Goal: Task Accomplishment & Management: Complete application form

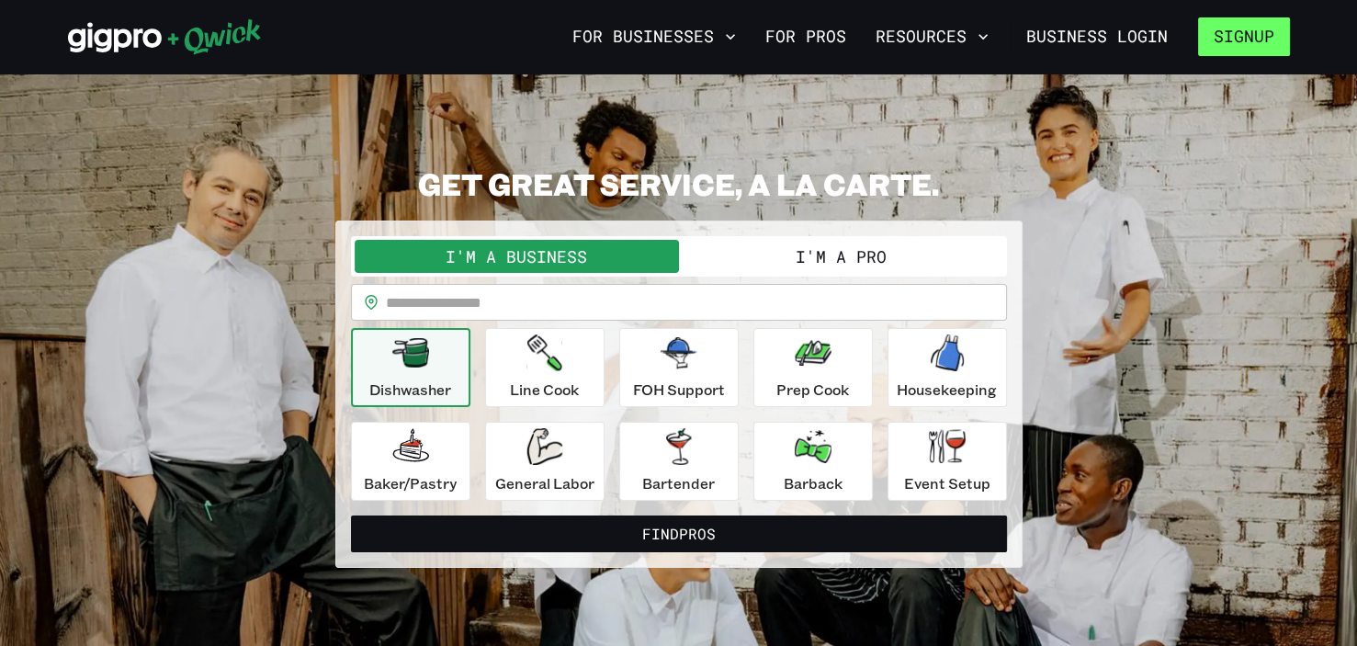
click at [729, 39] on button "Signup" at bounding box center [1244, 36] width 92 height 39
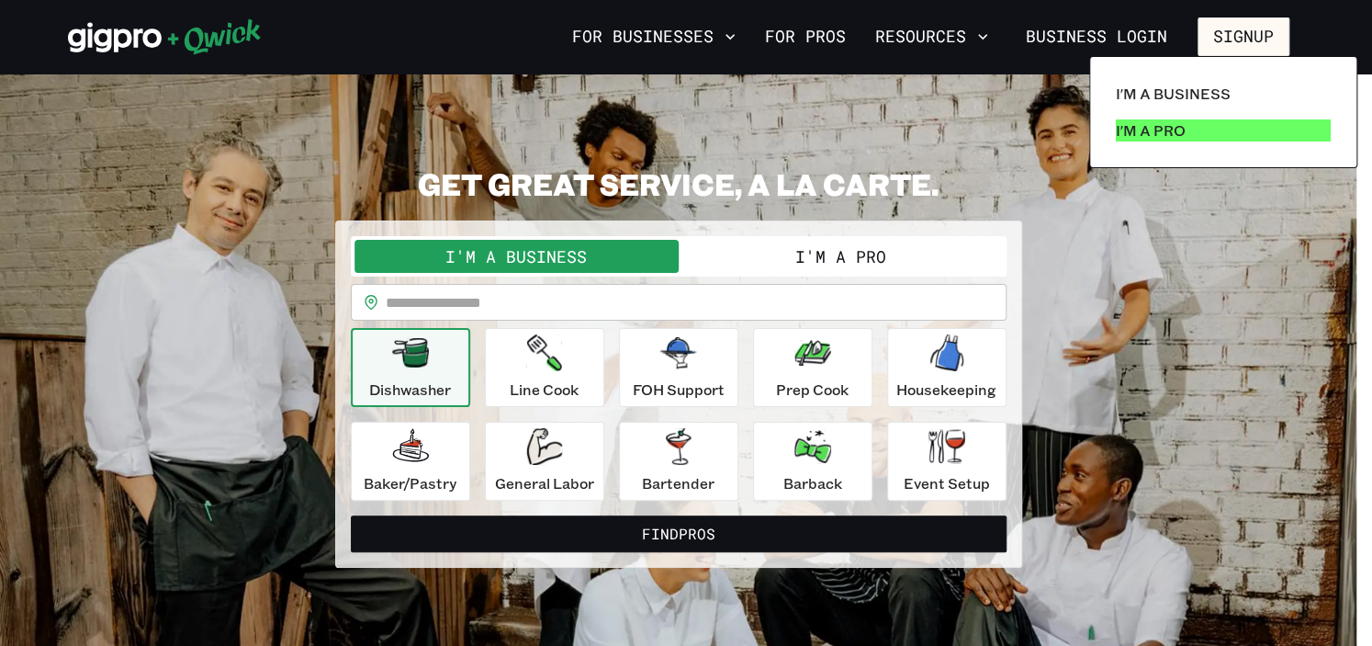
click at [729, 137] on p "I'm a Pro" at bounding box center [1151, 130] width 70 height 22
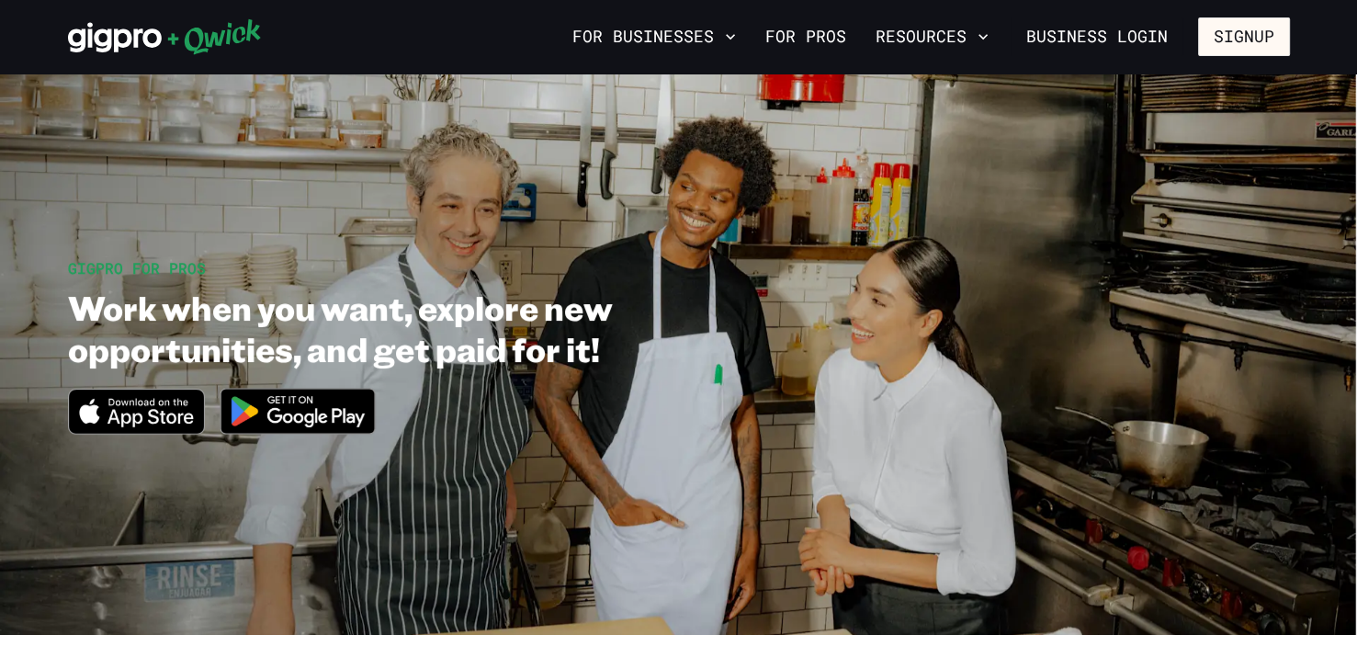
click at [261, 401] on img at bounding box center [298, 411] width 178 height 69
click at [729, 44] on link "For Pros" at bounding box center [806, 36] width 96 height 31
click at [729, 33] on link "For Pros" at bounding box center [806, 36] width 96 height 31
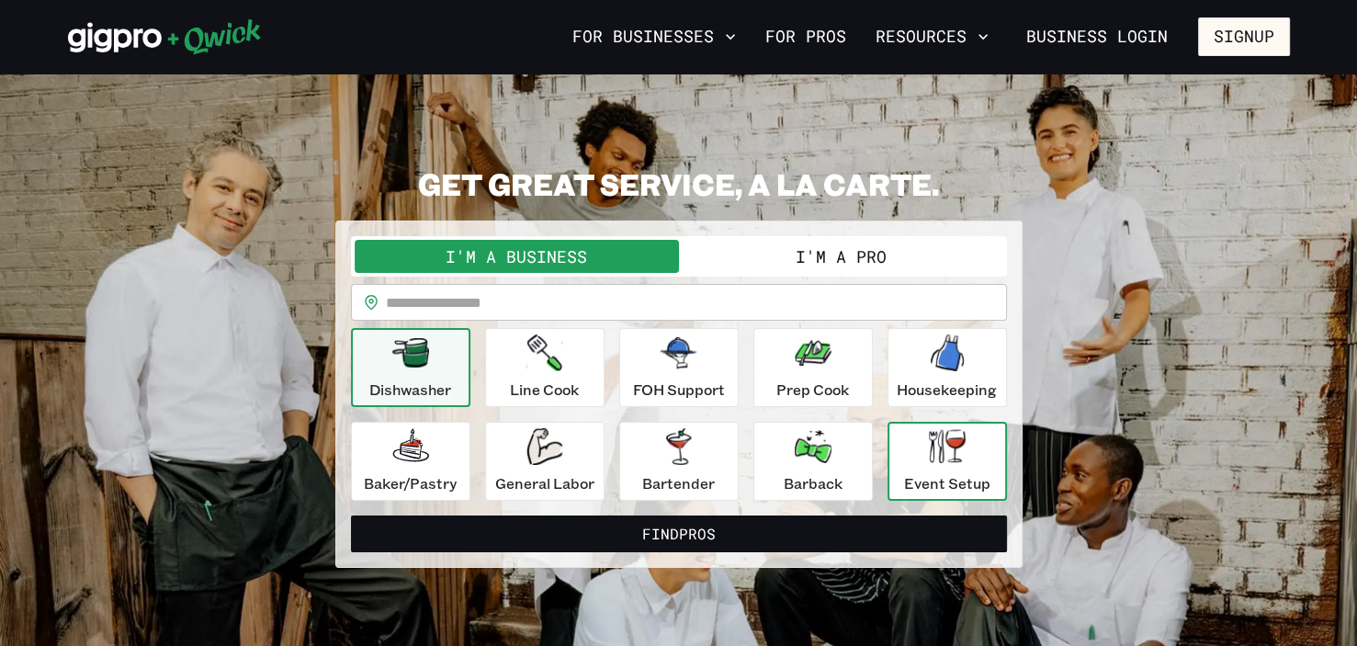
click at [729, 460] on div "Event Setup" at bounding box center [947, 461] width 86 height 66
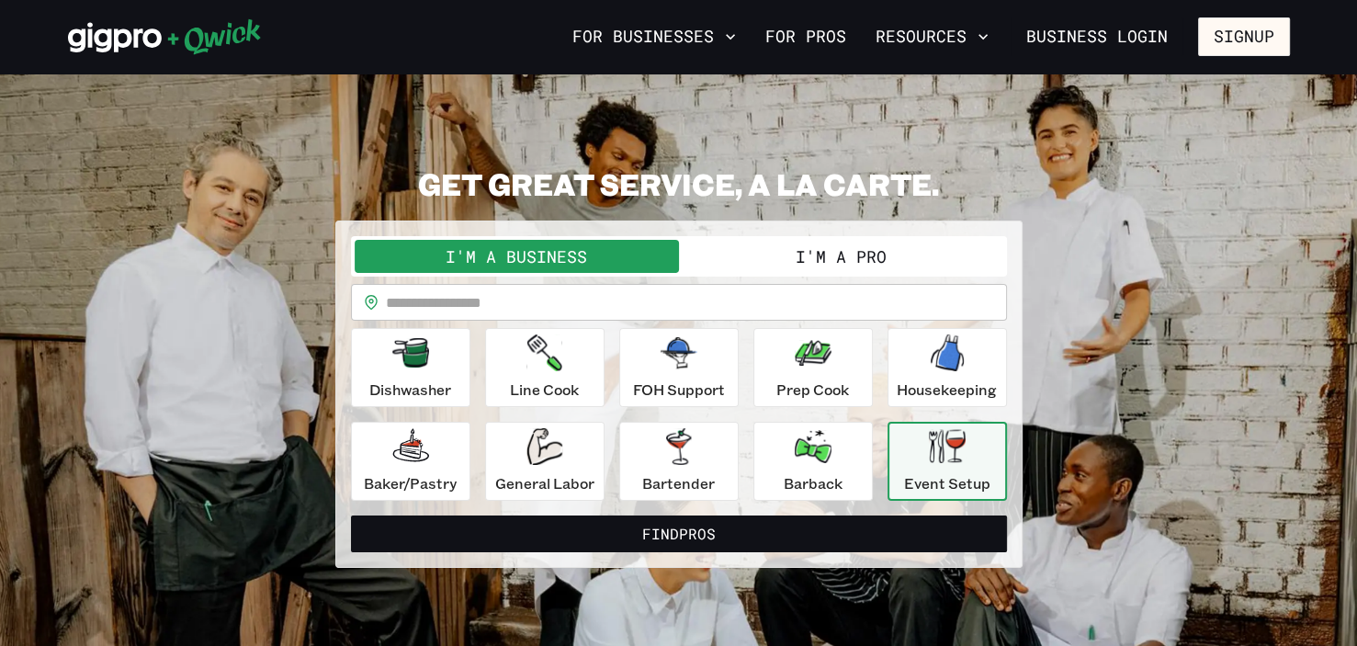
click at [729, 246] on button "I'm a Pro" at bounding box center [841, 256] width 324 height 33
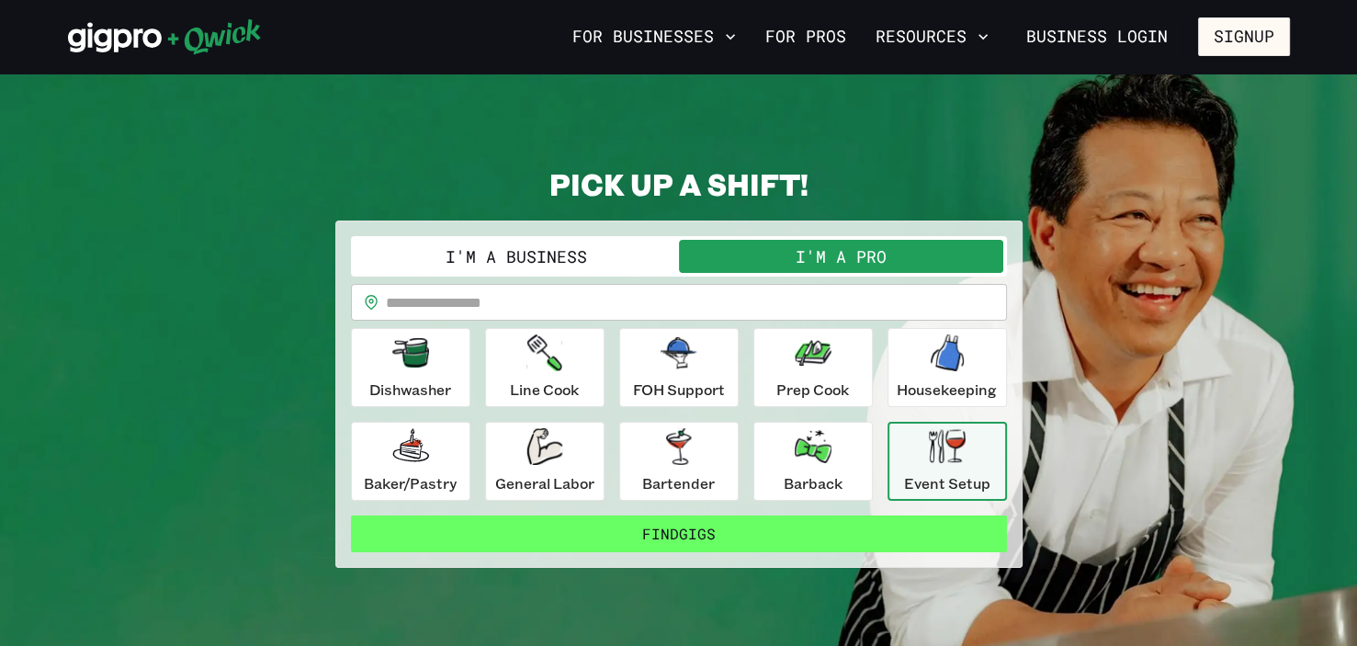
click at [605, 533] on button "Find Gigs" at bounding box center [679, 533] width 656 height 37
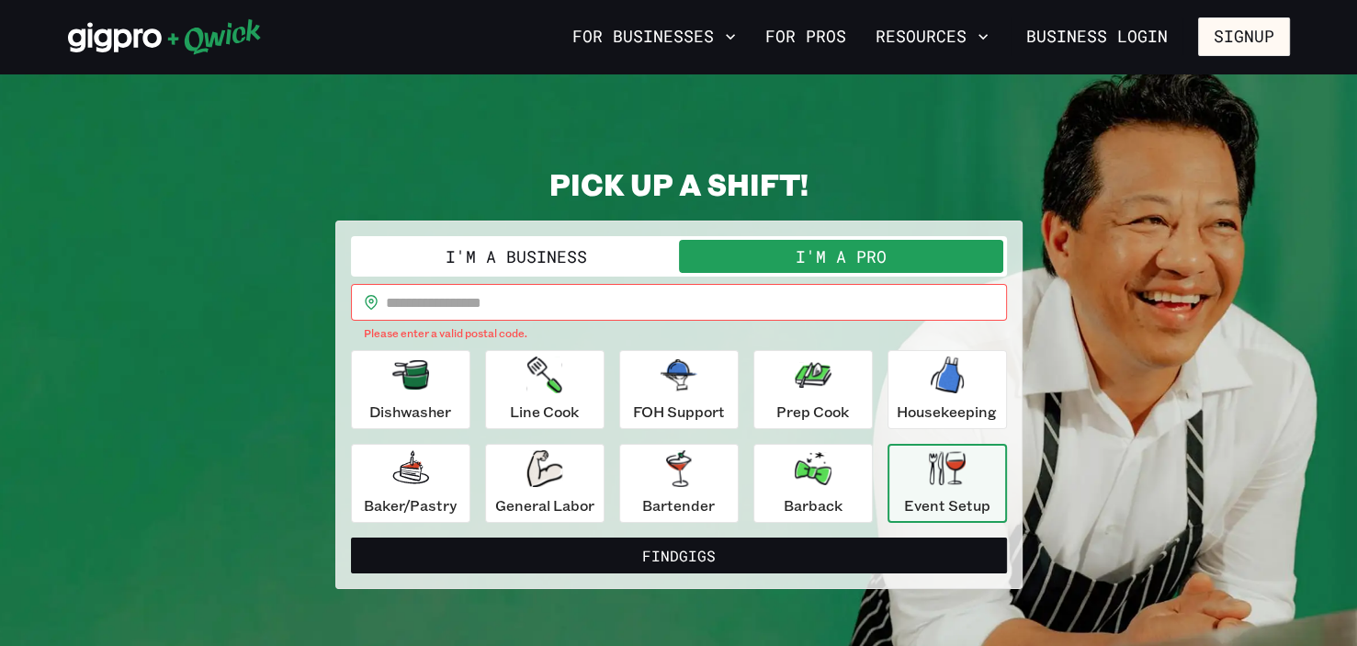
click at [488, 301] on input "text" at bounding box center [696, 302] width 621 height 37
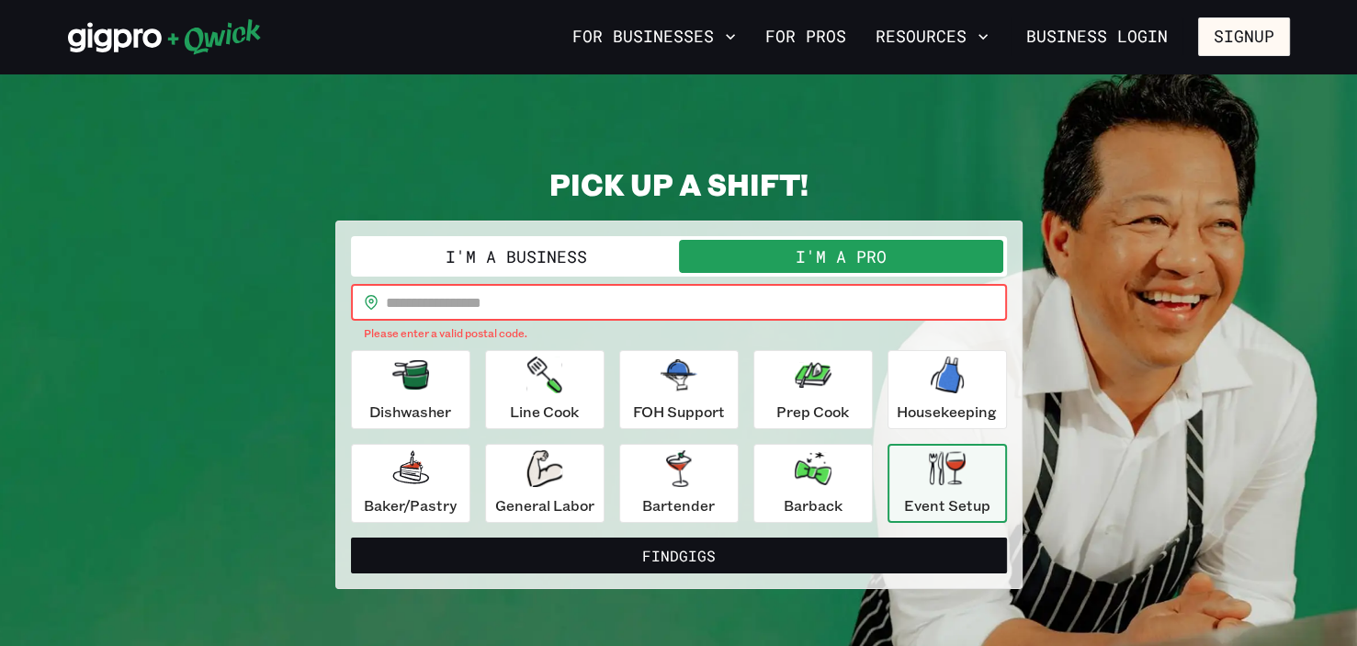
type input "*****"
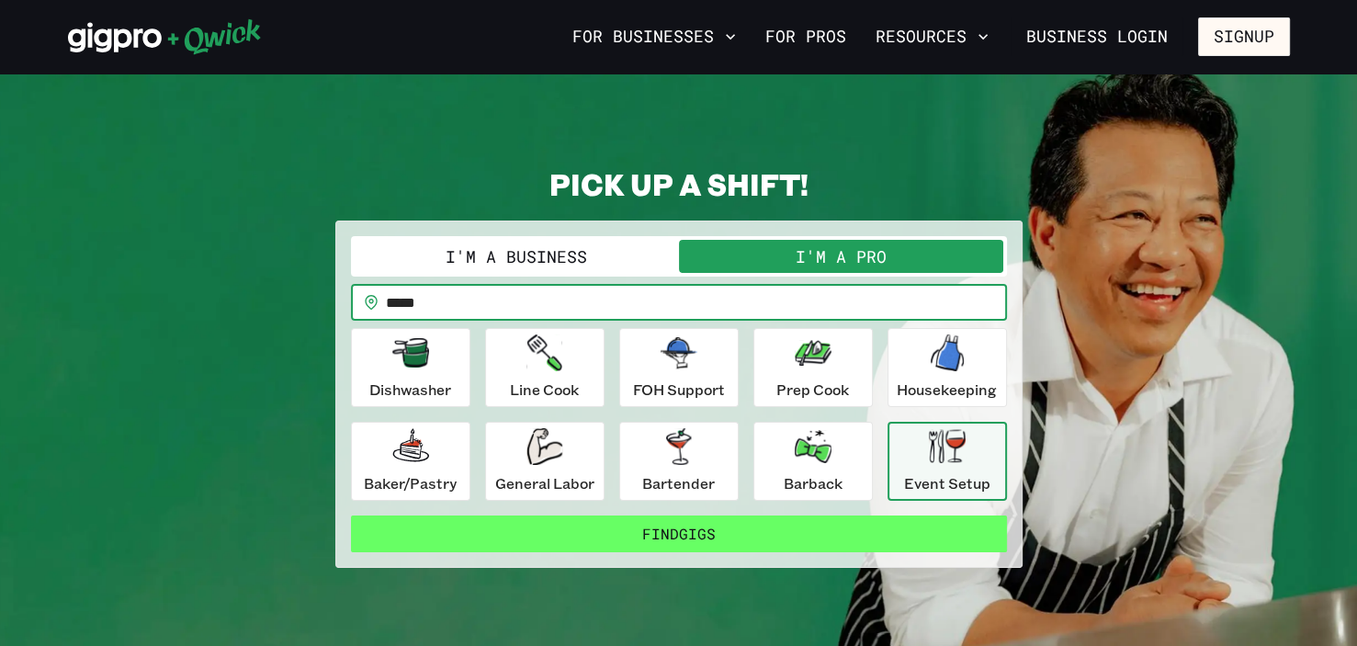
click at [577, 533] on button "Find Gigs" at bounding box center [679, 533] width 656 height 37
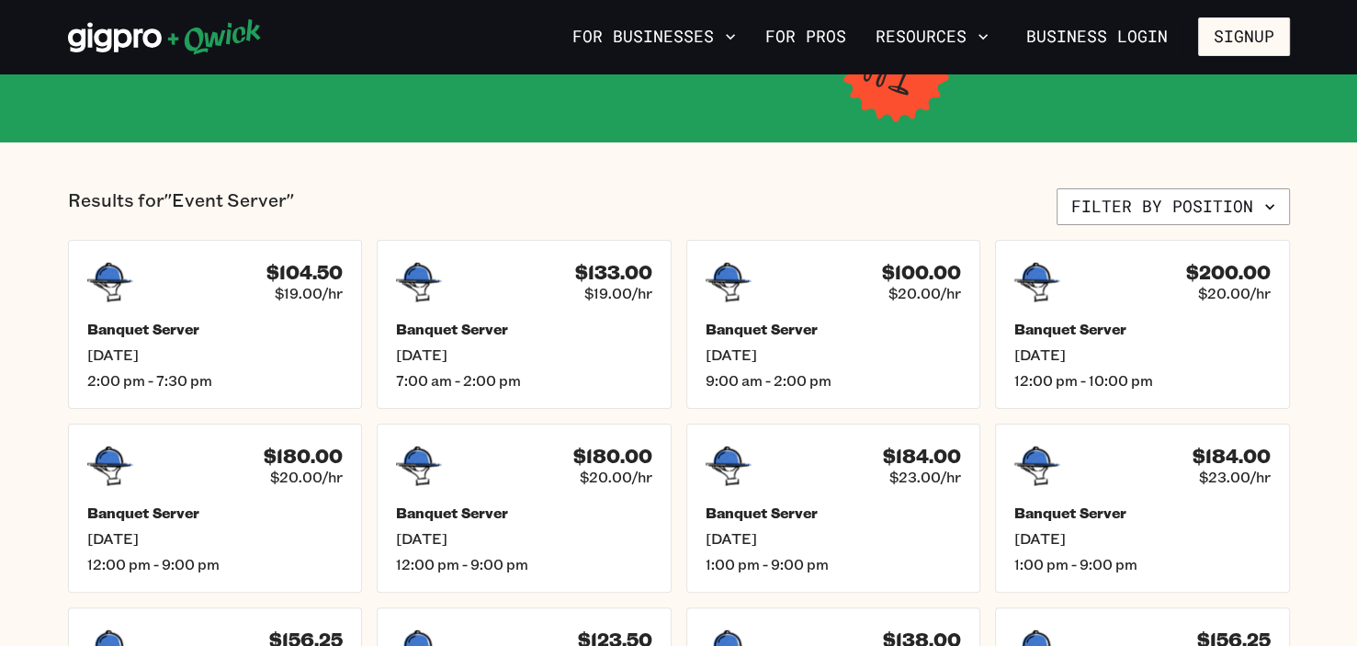
scroll to position [349, 0]
click at [729, 338] on div "Banquet Server [DATE] 12:00 pm - 10:00 pm" at bounding box center [1142, 356] width 266 height 73
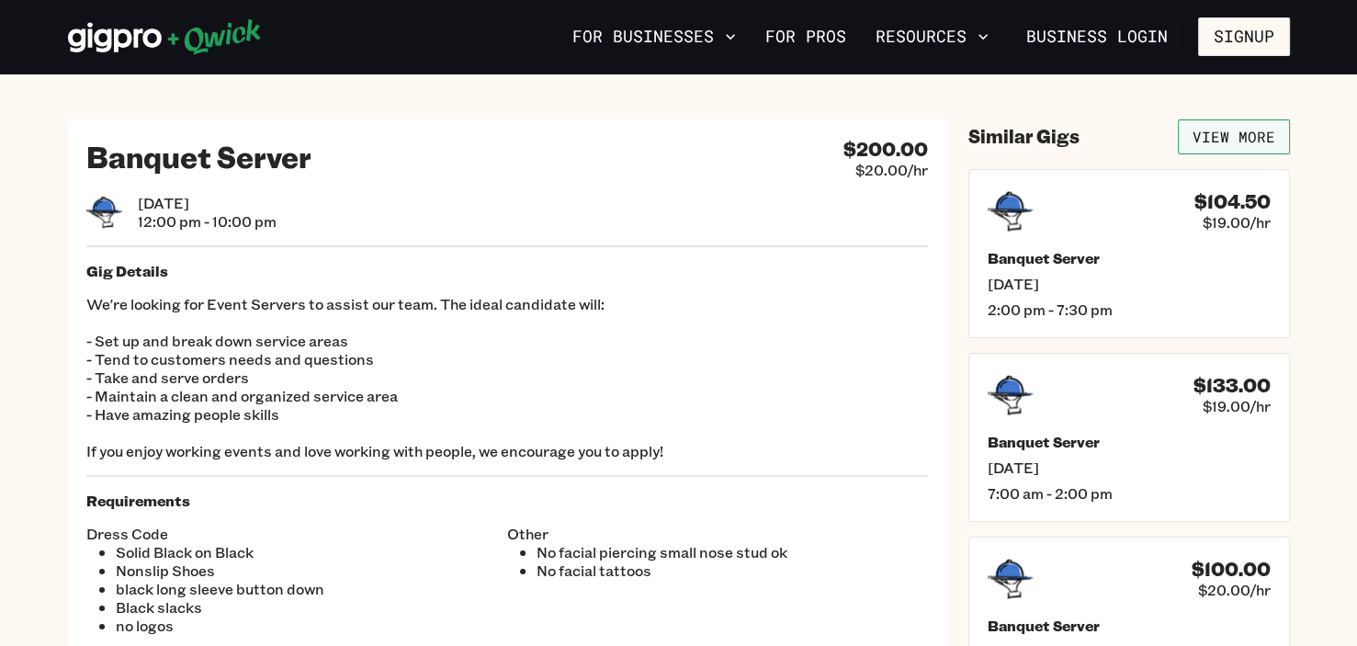
click at [729, 141] on link "View More" at bounding box center [1234, 136] width 112 height 35
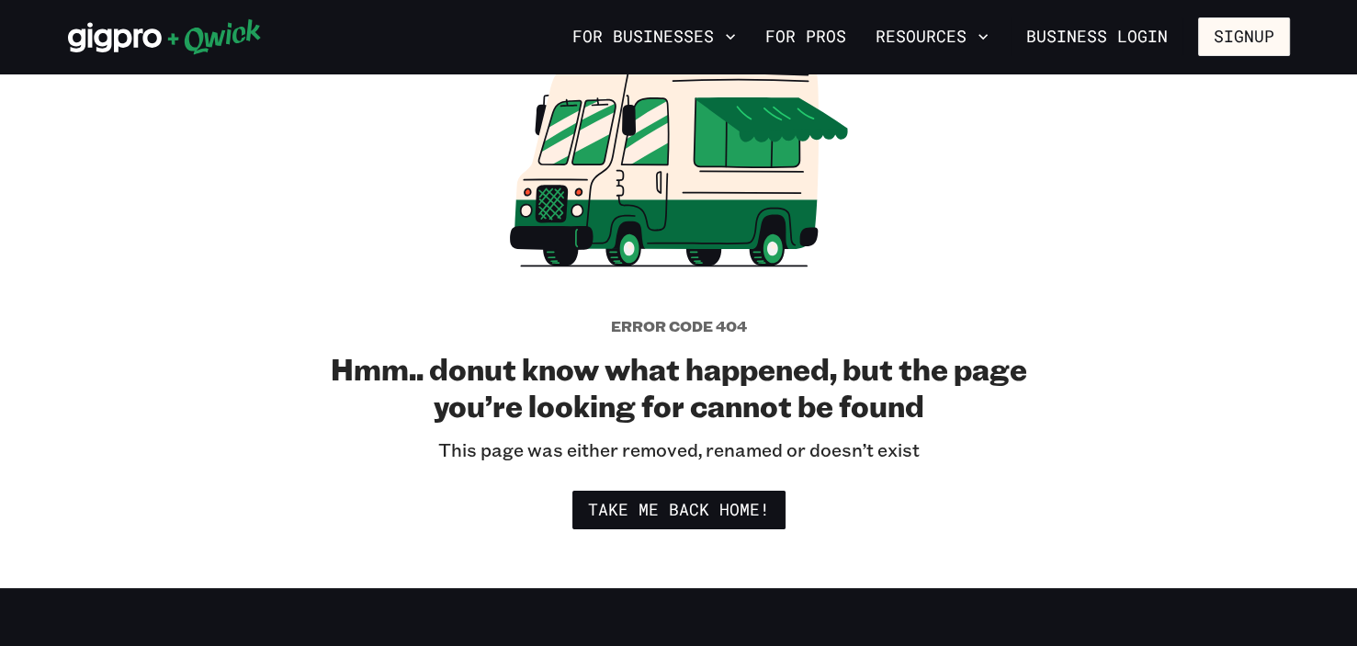
scroll to position [174, 0]
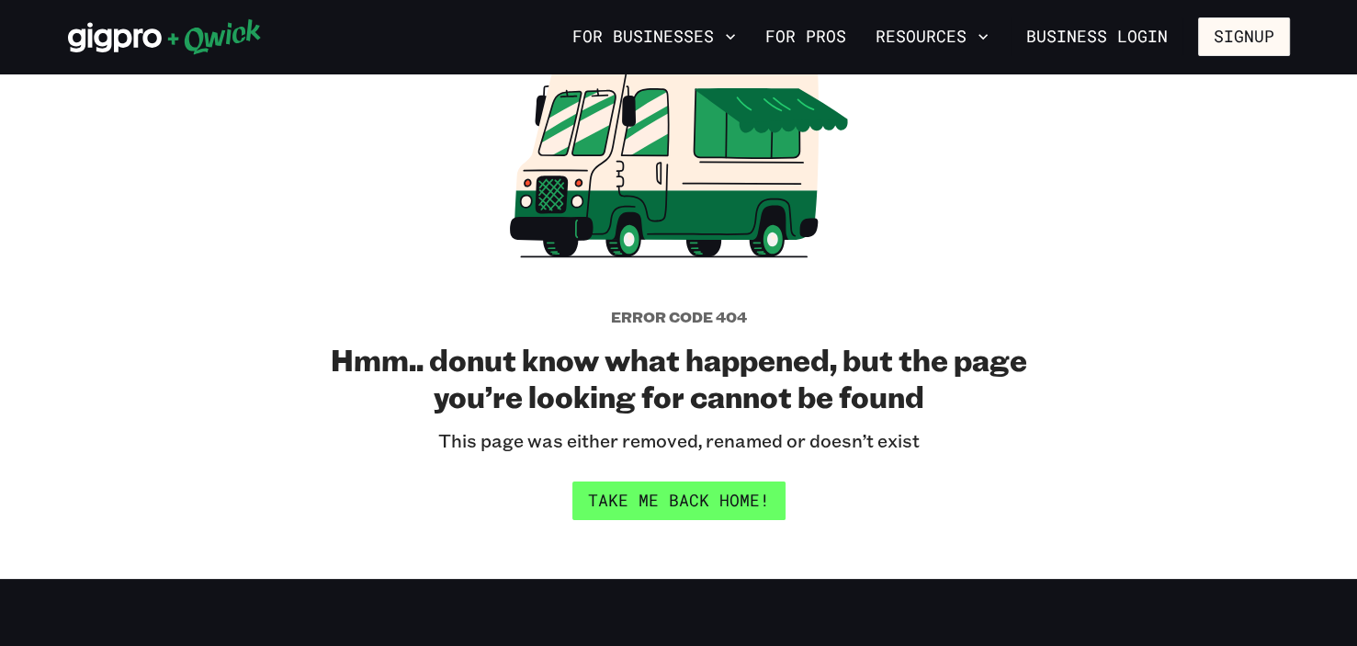
click at [683, 501] on link "Take me back home!" at bounding box center [678, 500] width 213 height 39
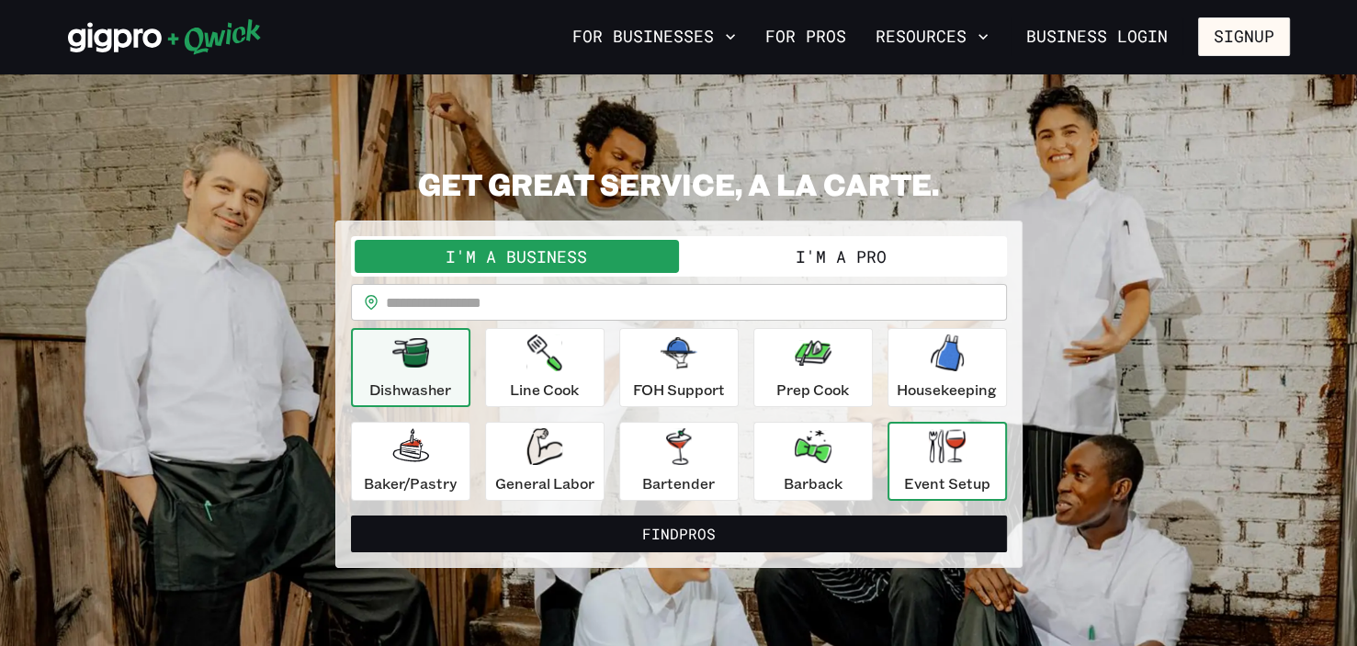
click at [729, 472] on p "Event Setup" at bounding box center [947, 483] width 86 height 22
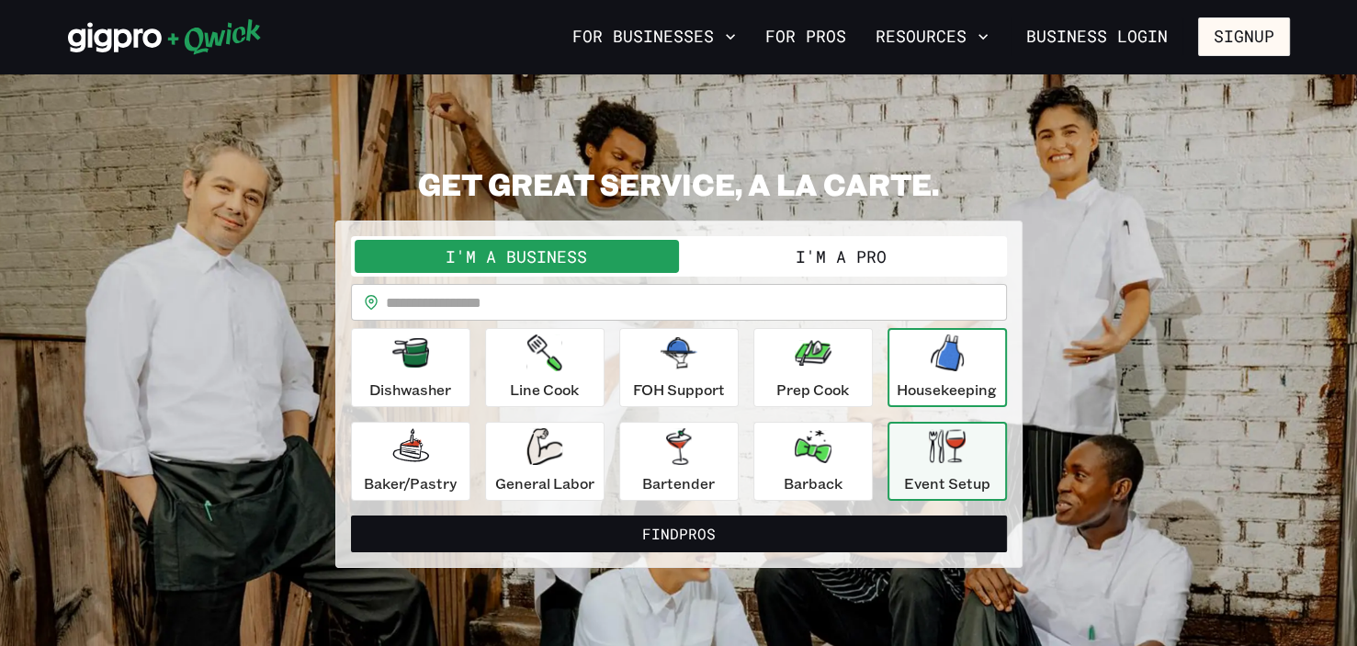
click at [729, 364] on div "Housekeeping" at bounding box center [946, 367] width 100 height 66
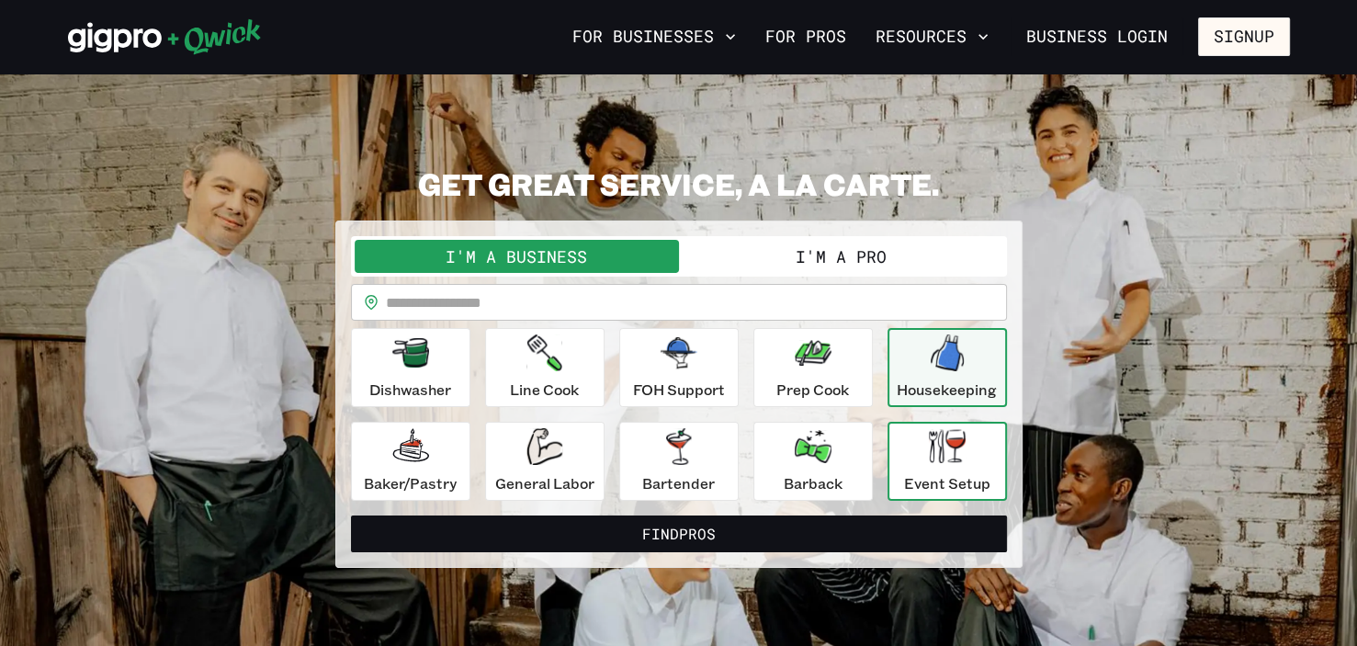
click at [729, 459] on icon "button" at bounding box center [947, 446] width 37 height 34
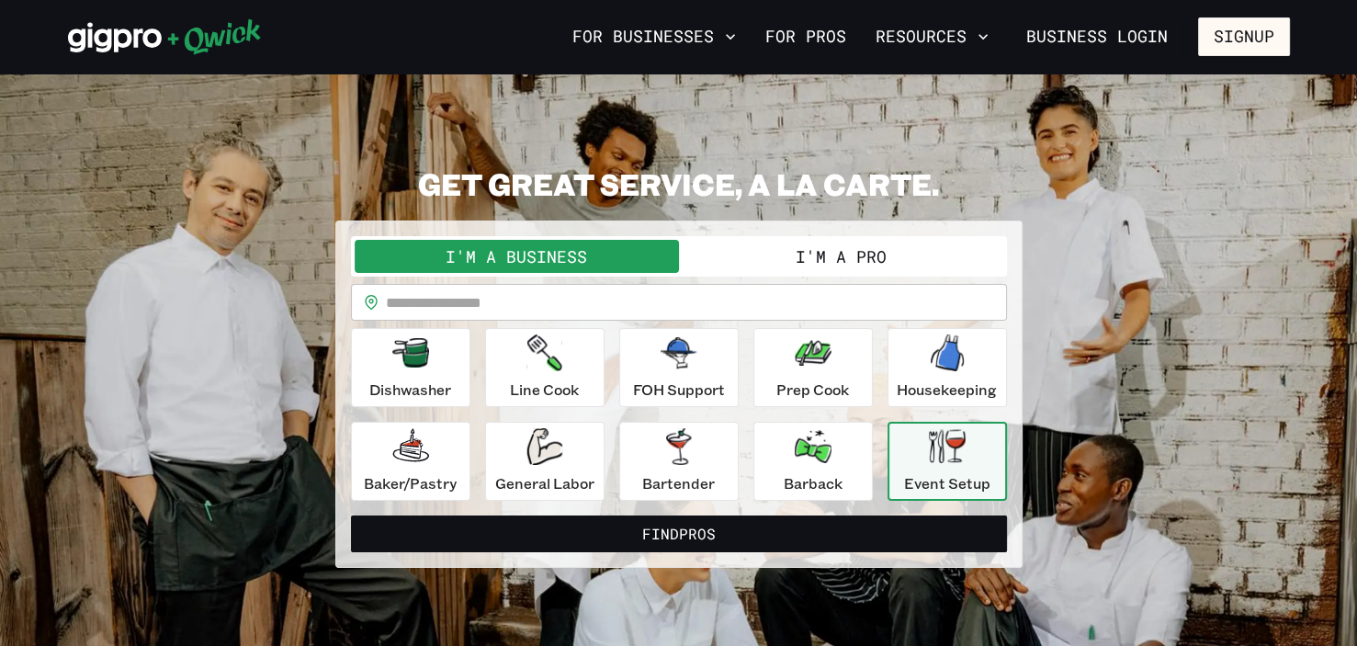
click at [729, 252] on button "I'm a Pro" at bounding box center [841, 256] width 324 height 33
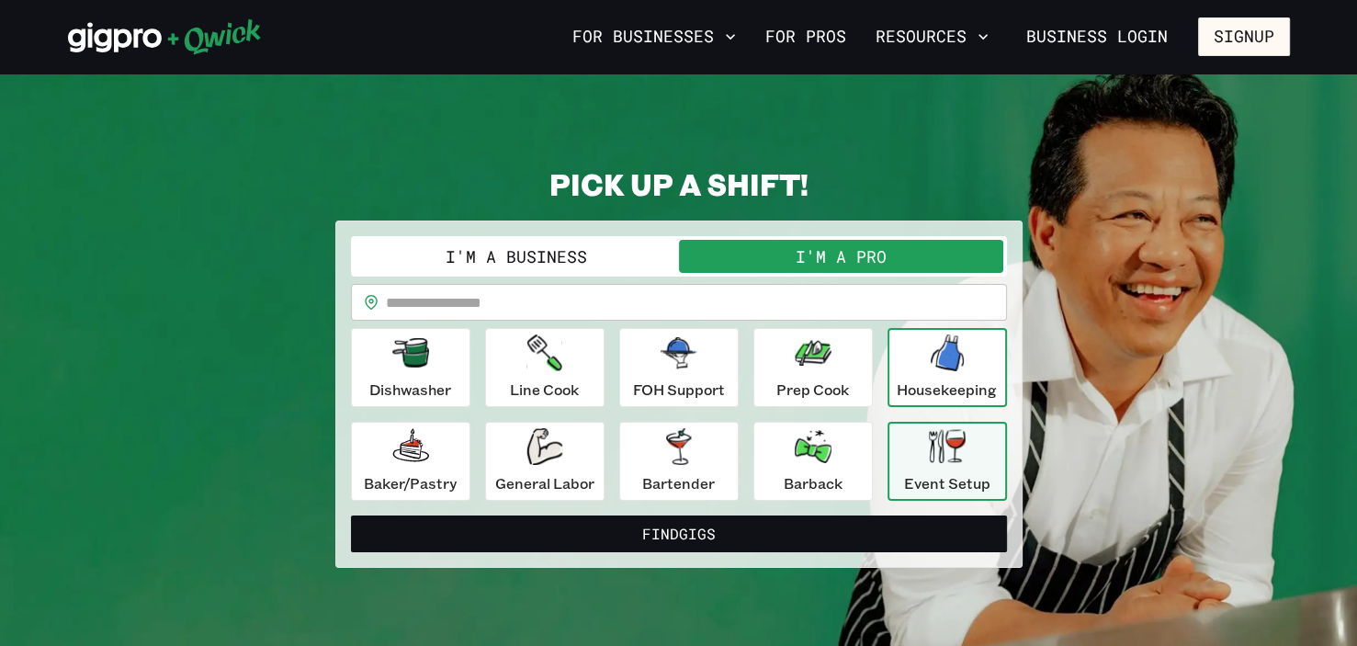
click at [729, 373] on div "Housekeeping" at bounding box center [946, 367] width 100 height 66
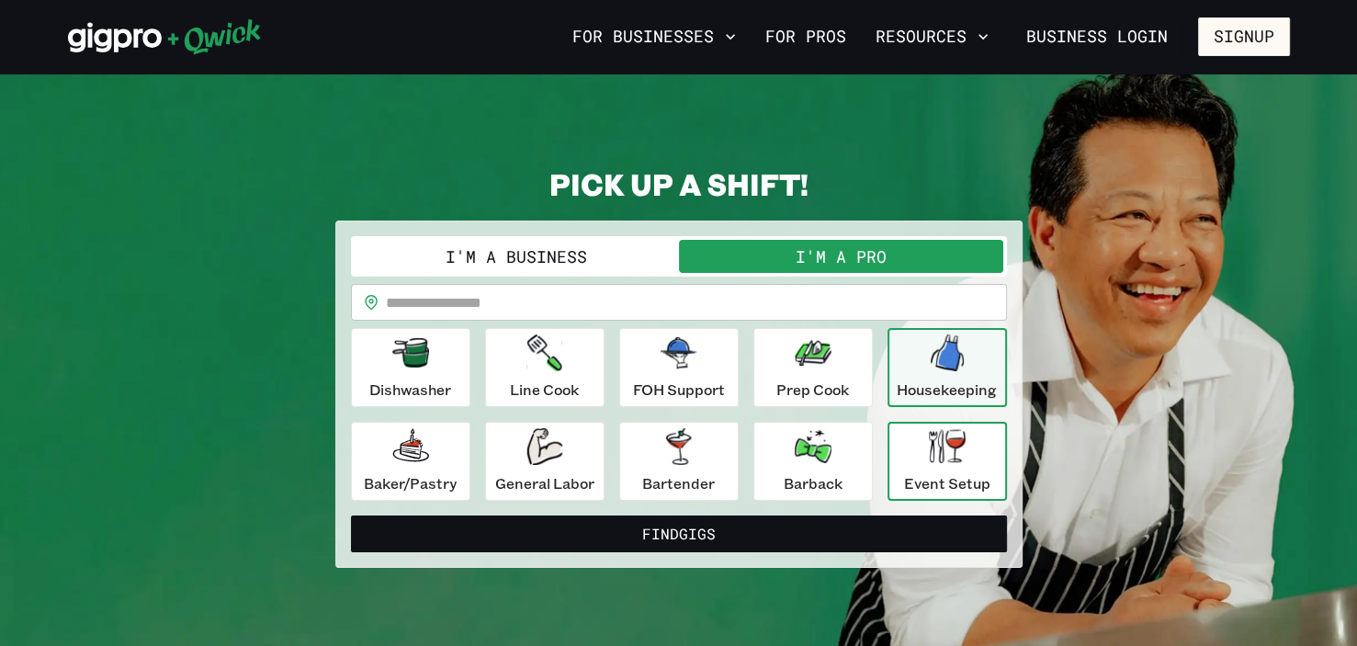
click at [729, 467] on div "Event Setup" at bounding box center [947, 461] width 86 height 66
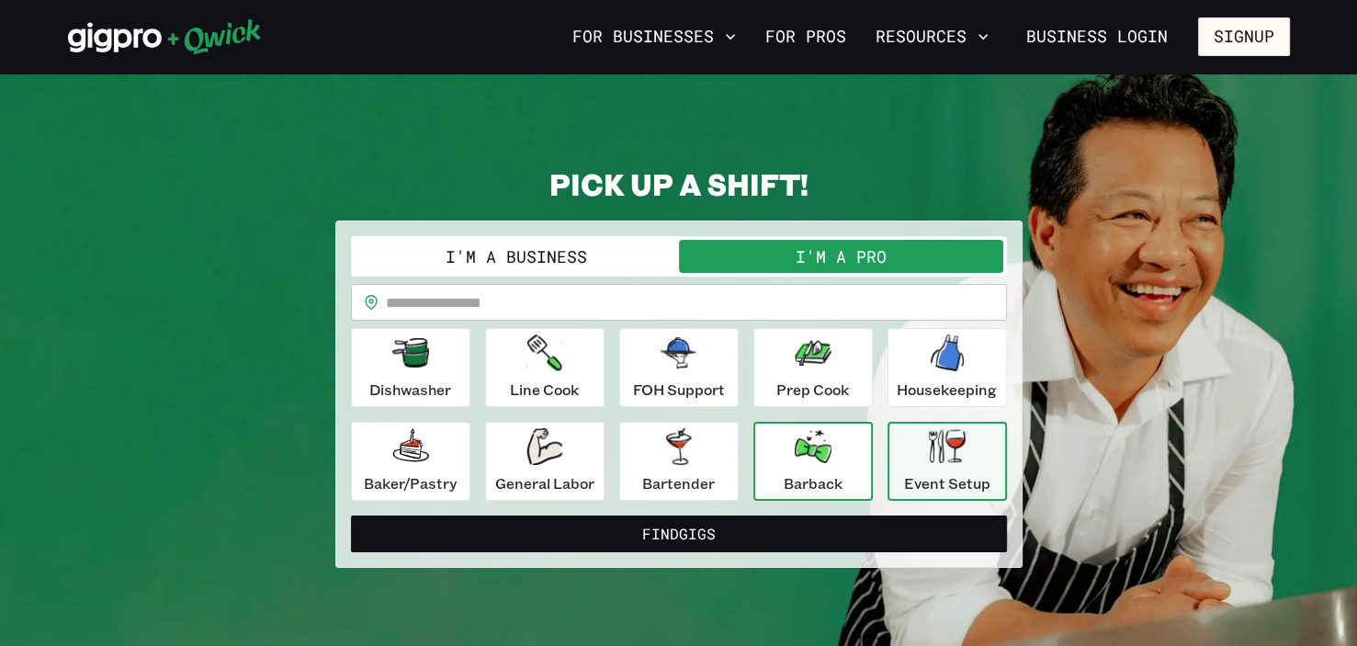
click at [729, 473] on p "Barback" at bounding box center [812, 483] width 59 height 22
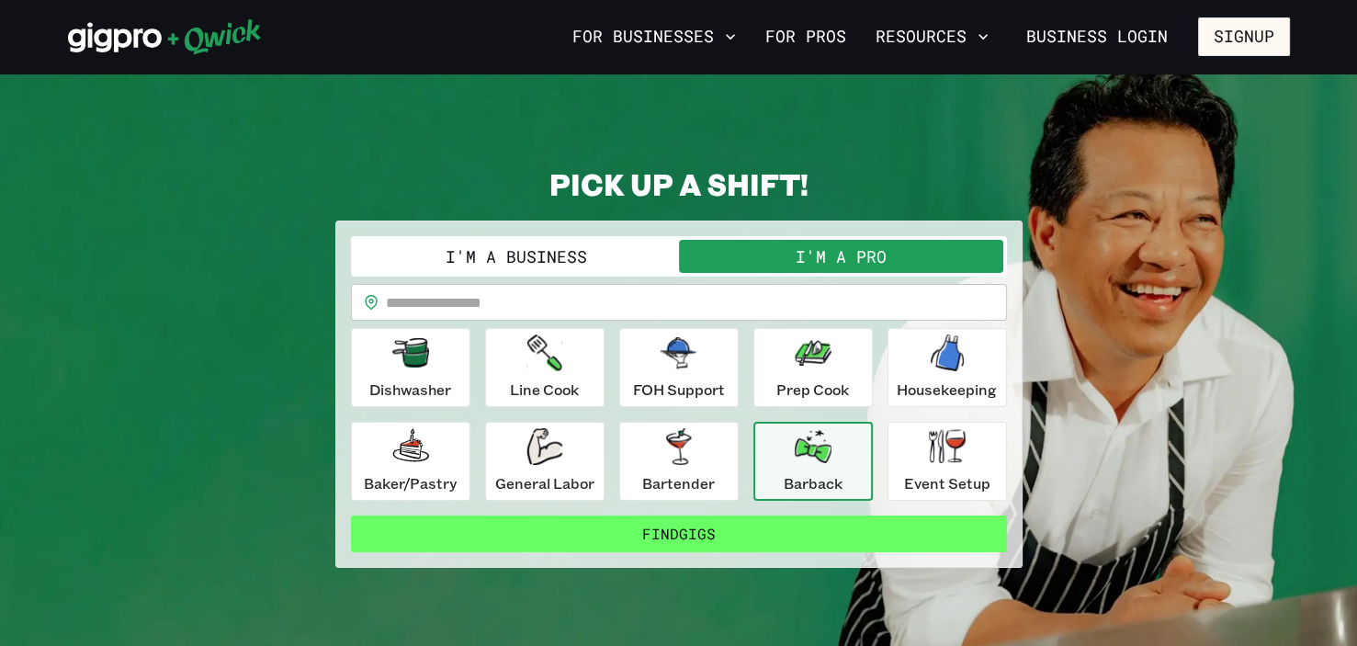
click at [711, 539] on button "Find Gigs" at bounding box center [679, 533] width 656 height 37
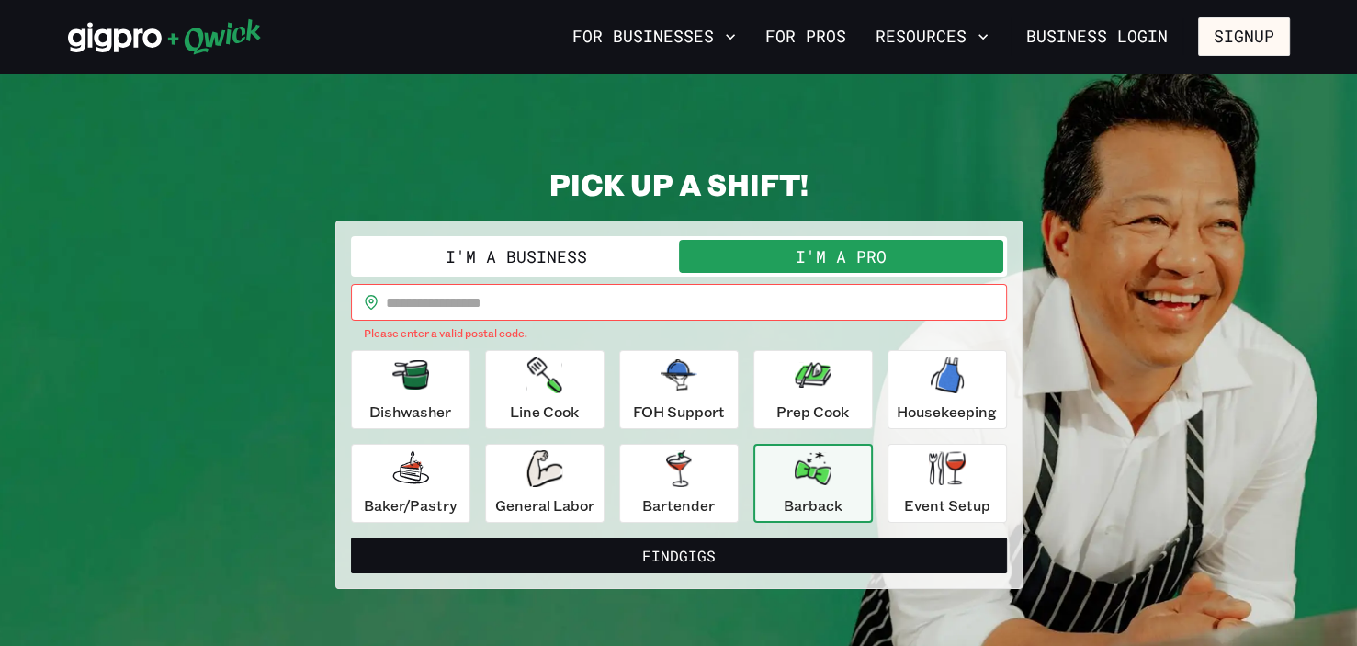
click at [633, 305] on input "text" at bounding box center [696, 302] width 621 height 37
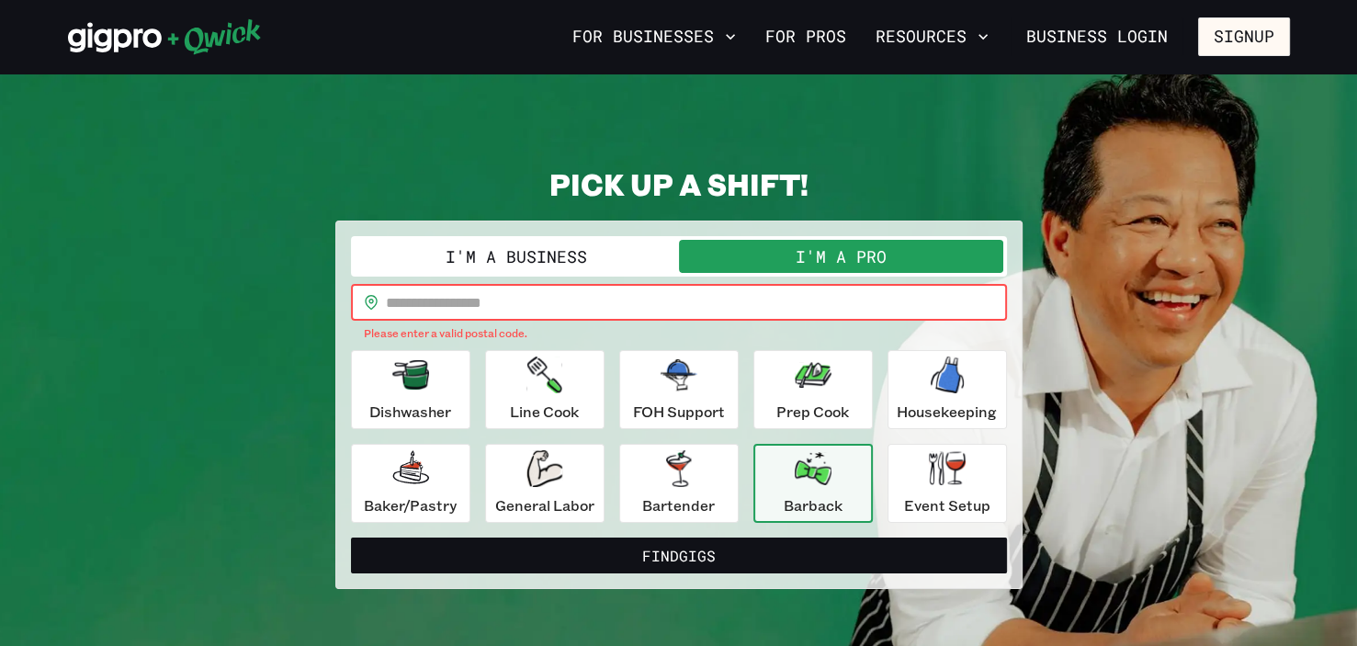
type input "*****"
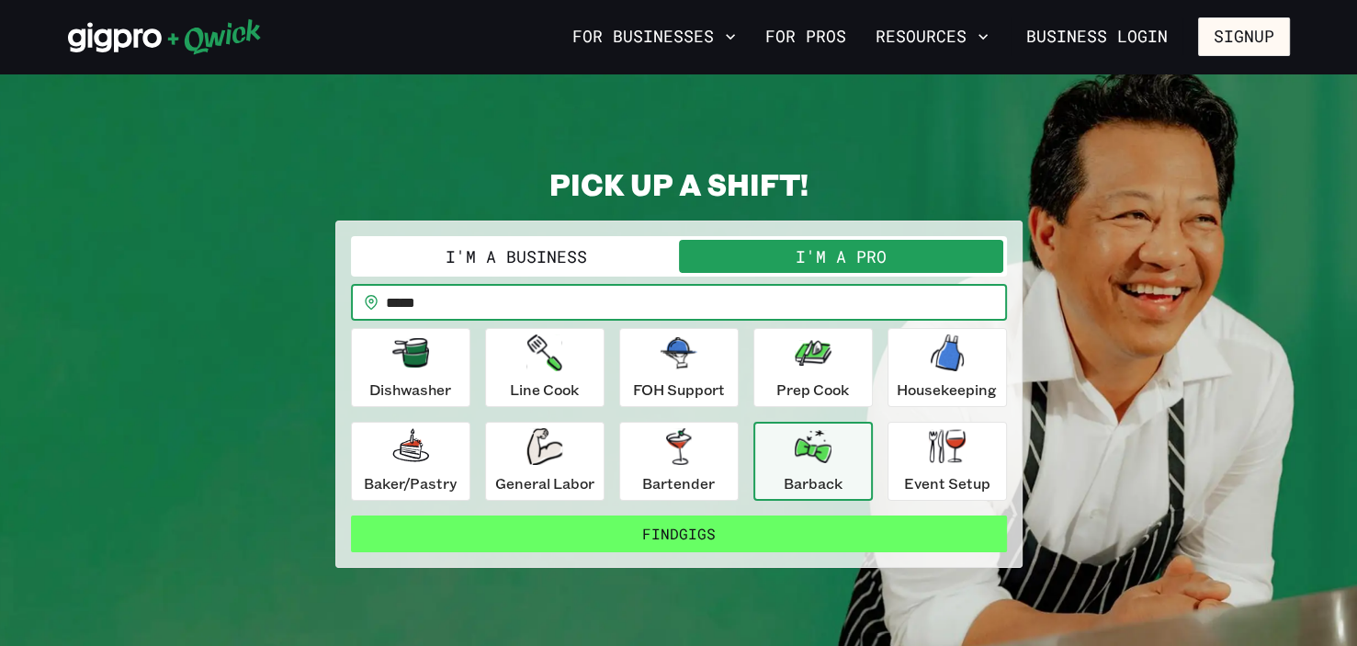
click at [729, 535] on button "Find Gigs" at bounding box center [679, 533] width 656 height 37
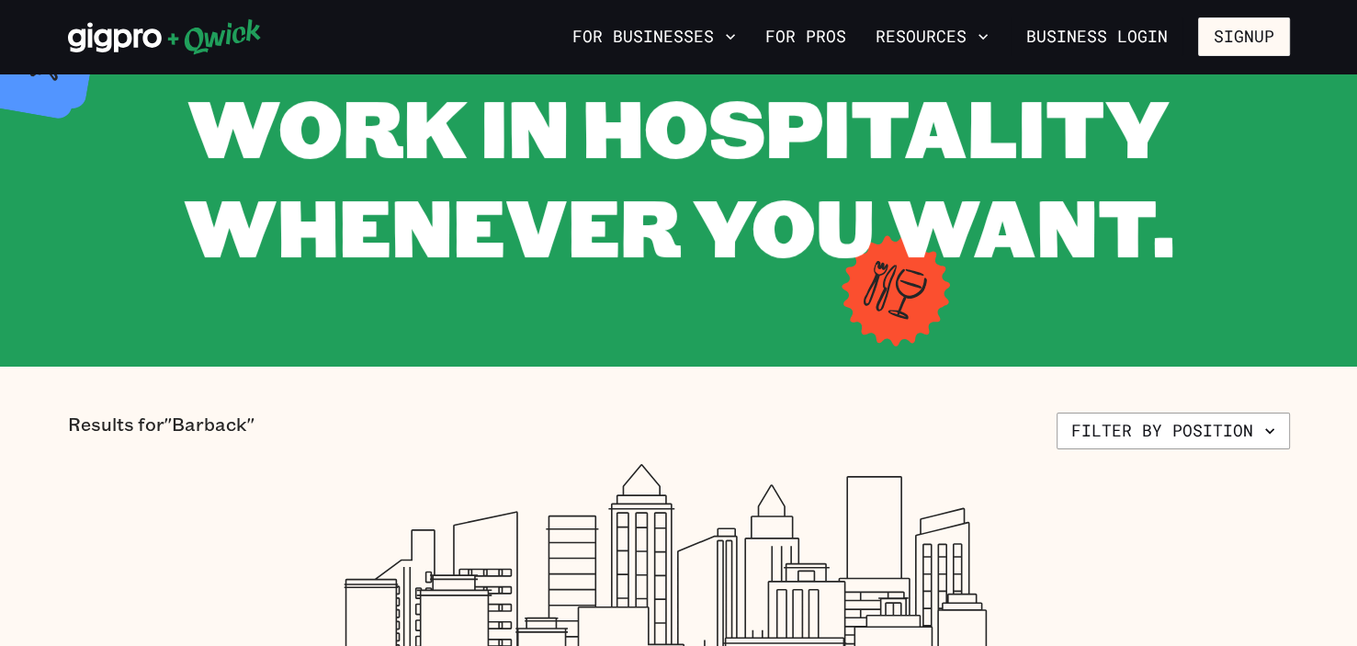
scroll to position [118, 0]
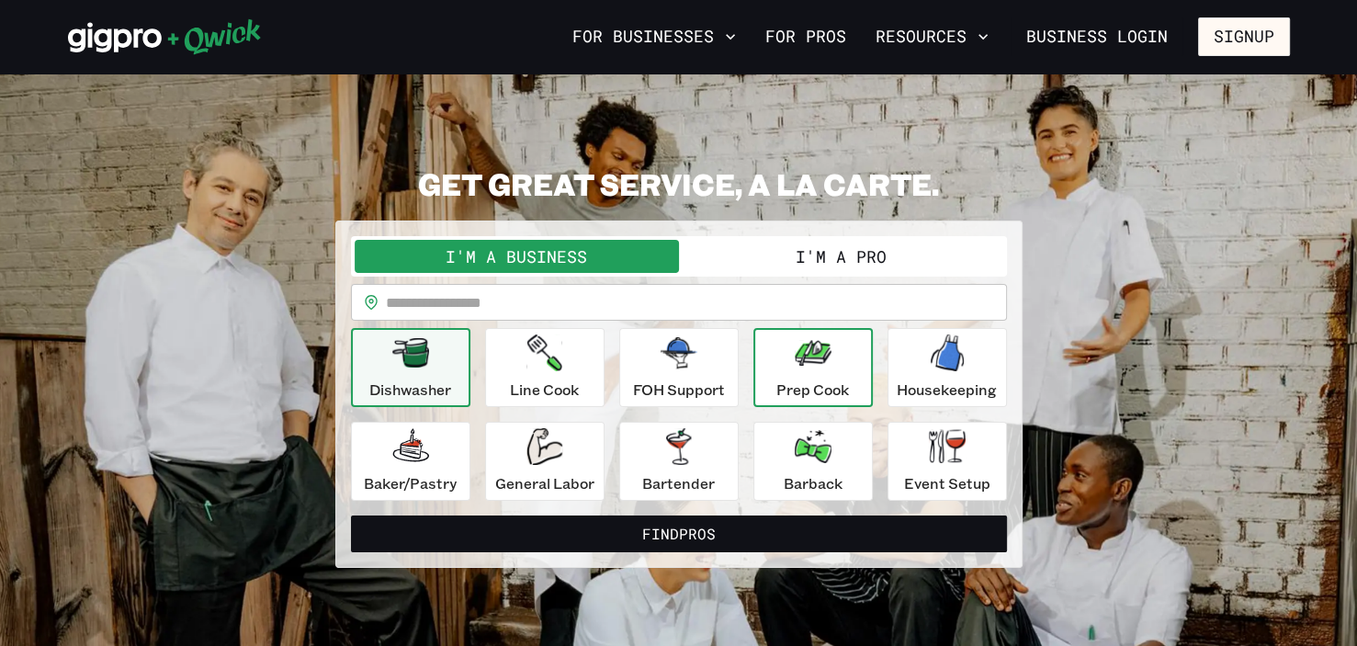
click at [729, 367] on icon "button" at bounding box center [813, 352] width 37 height 37
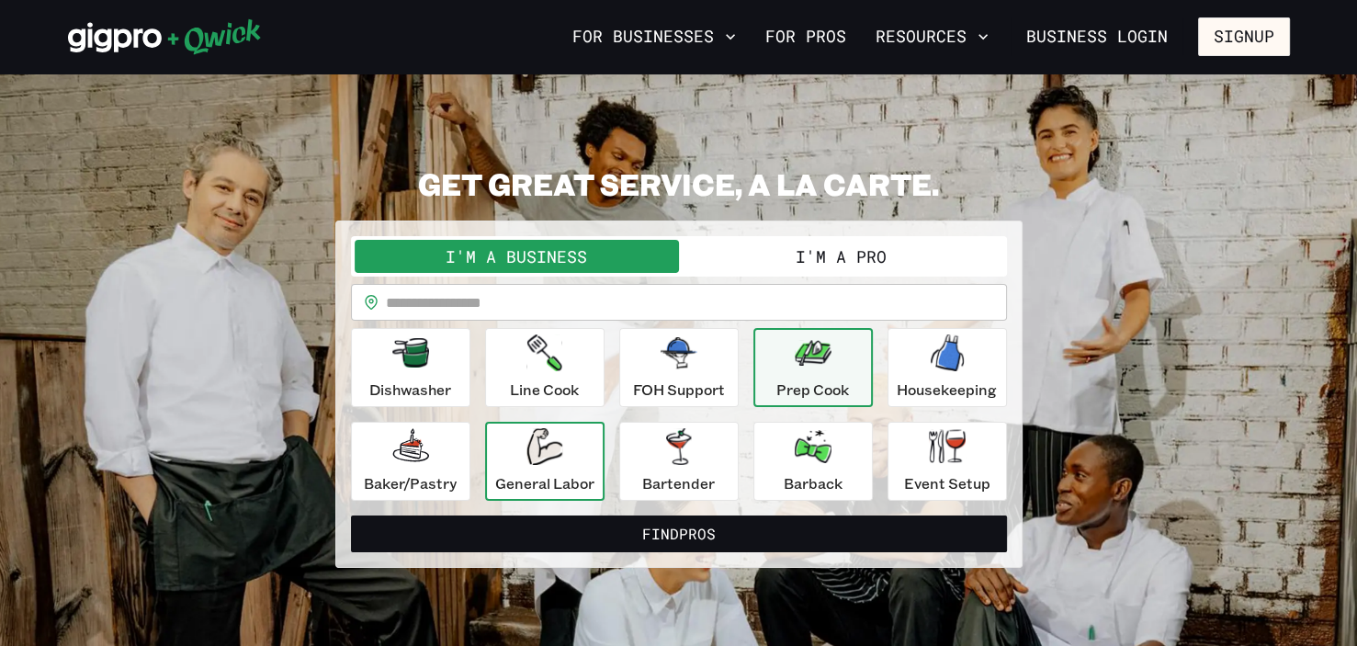
click at [555, 441] on icon "button" at bounding box center [544, 446] width 36 height 37
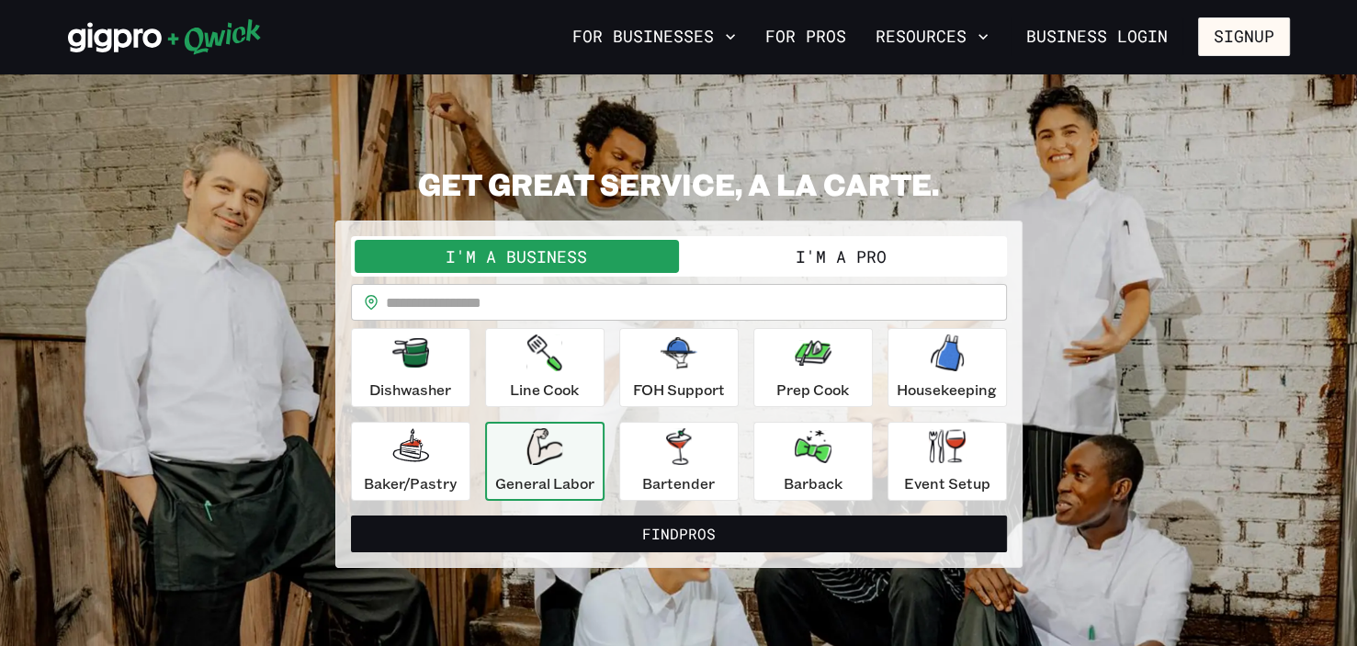
click at [655, 305] on input "text" at bounding box center [696, 302] width 621 height 37
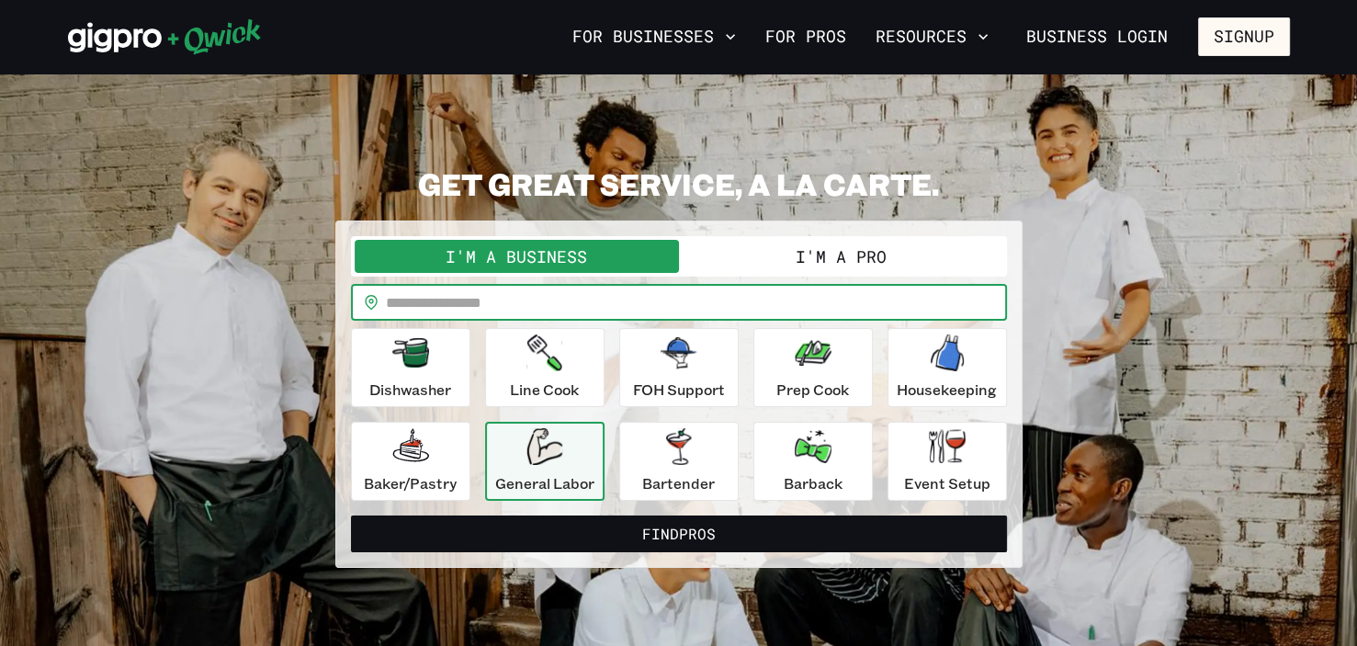
type input "*****"
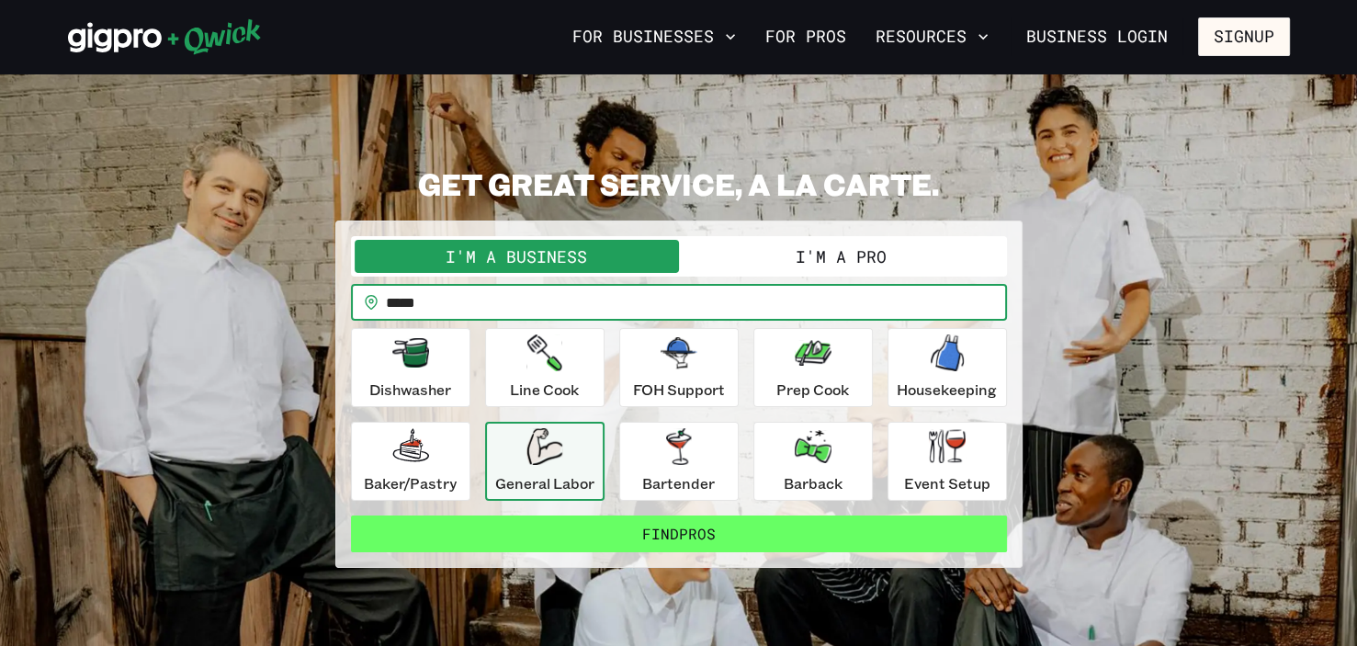
click at [729, 540] on button "Find Pros" at bounding box center [679, 533] width 656 height 37
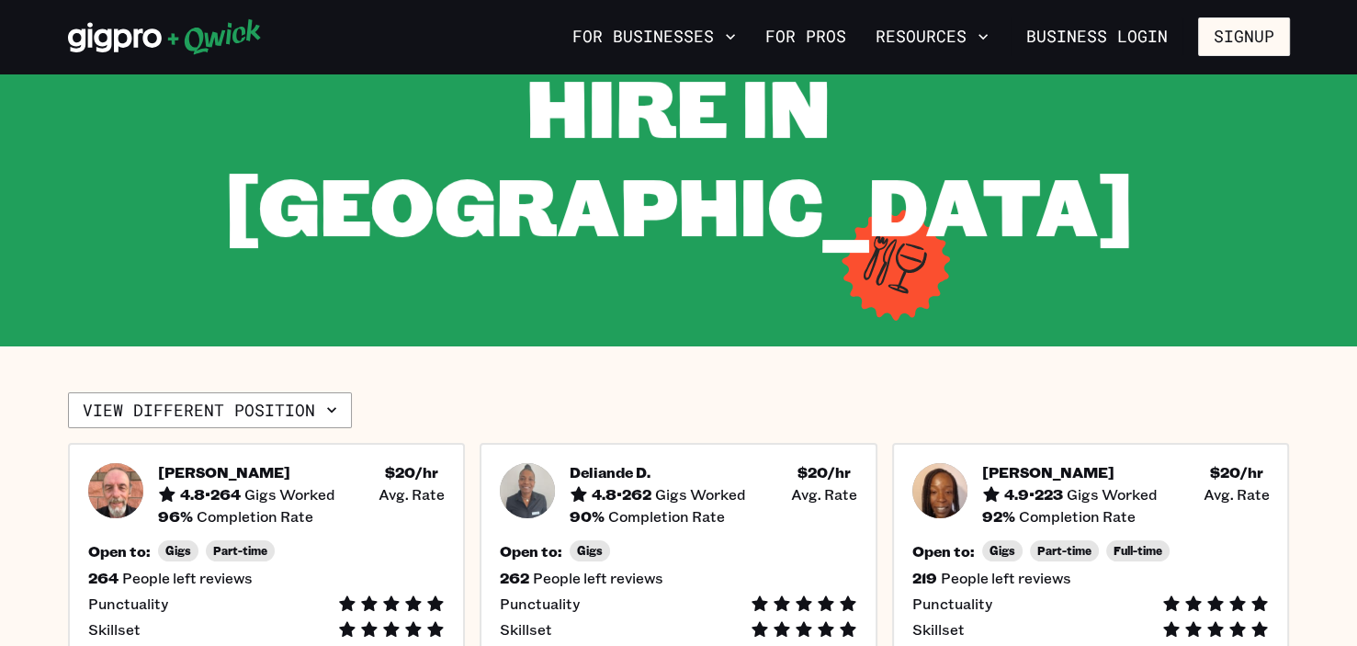
scroll to position [224, 0]
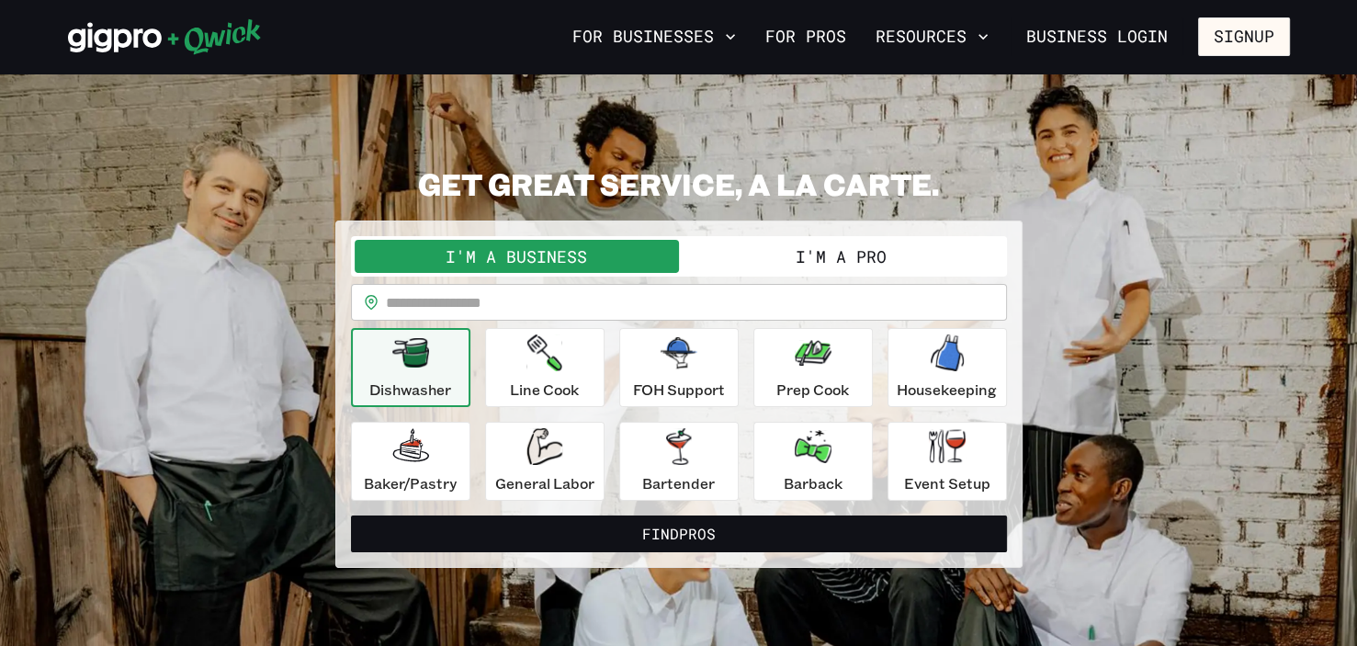
click at [729, 255] on button "I'm a Pro" at bounding box center [841, 256] width 324 height 33
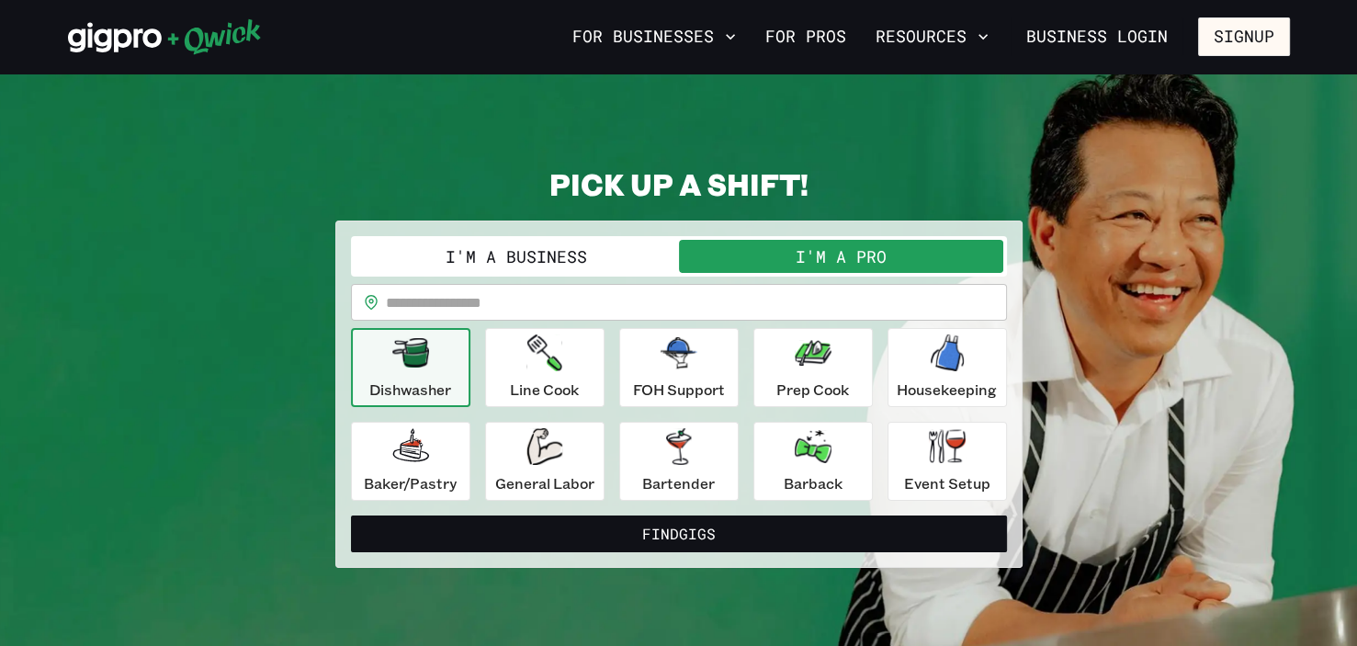
click at [523, 305] on input "text" at bounding box center [696, 302] width 621 height 37
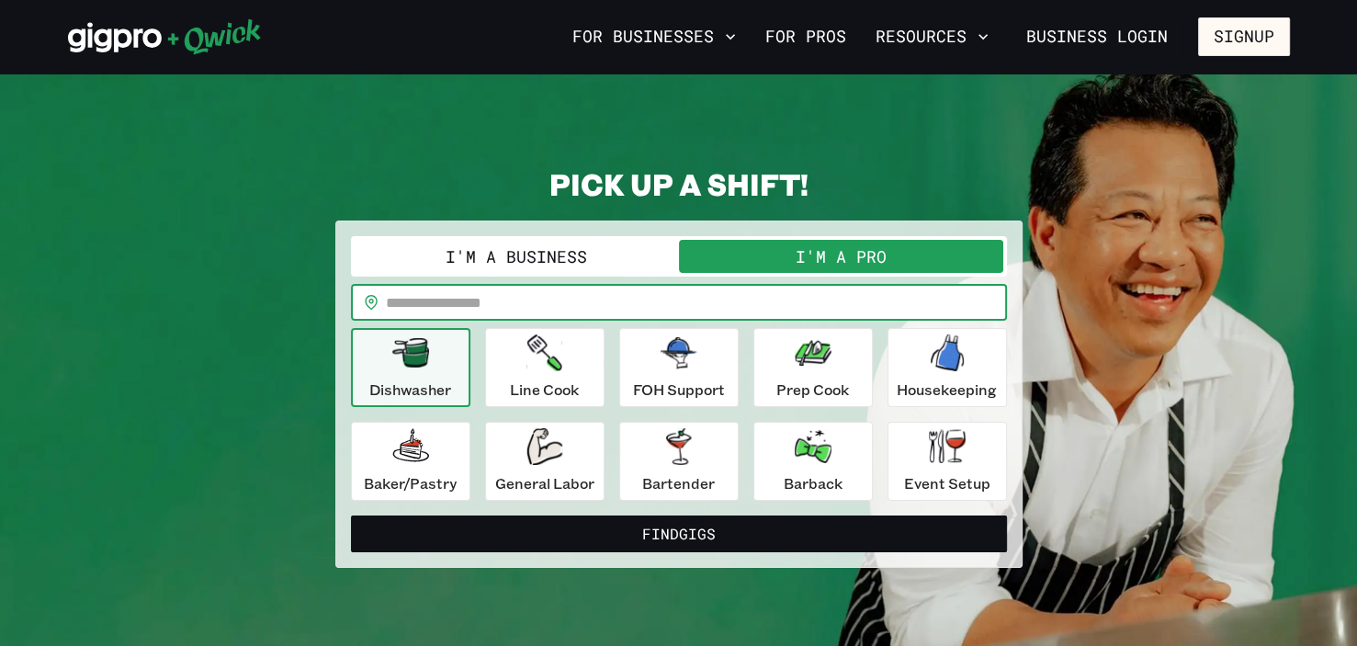
type input "*****"
click at [687, 462] on icon "button" at bounding box center [678, 446] width 25 height 37
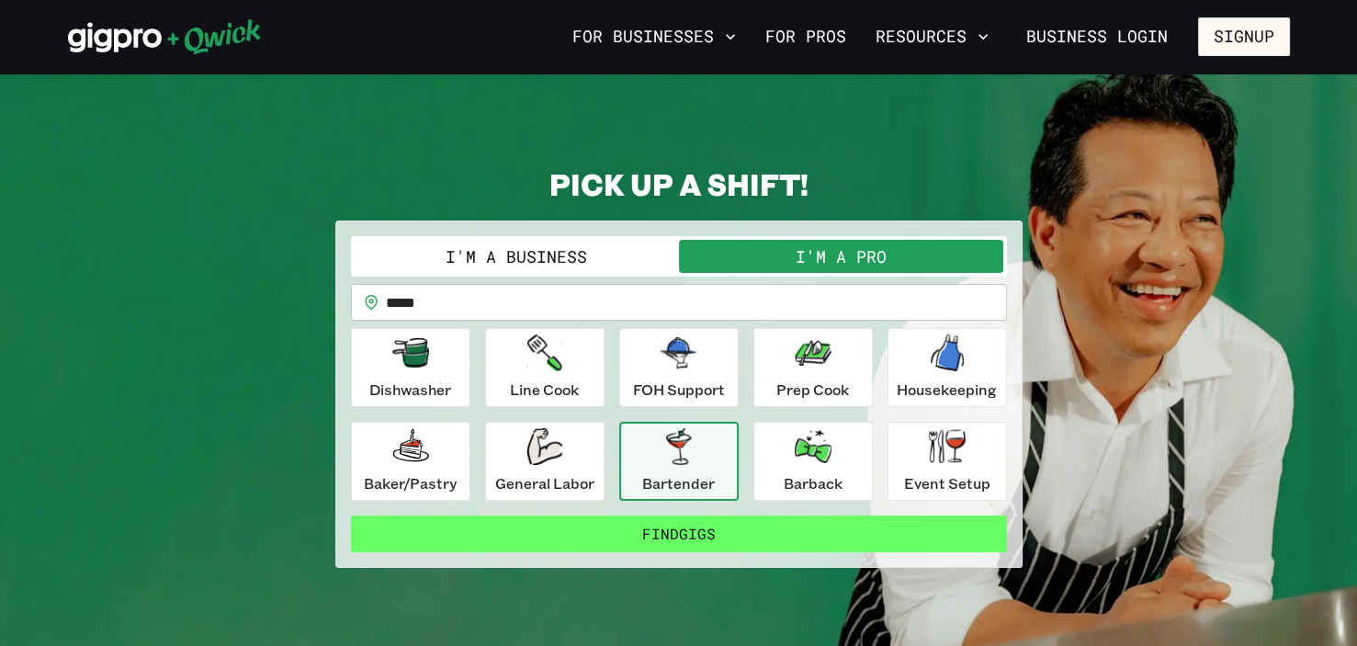
click at [638, 540] on button "Find Gigs" at bounding box center [679, 533] width 656 height 37
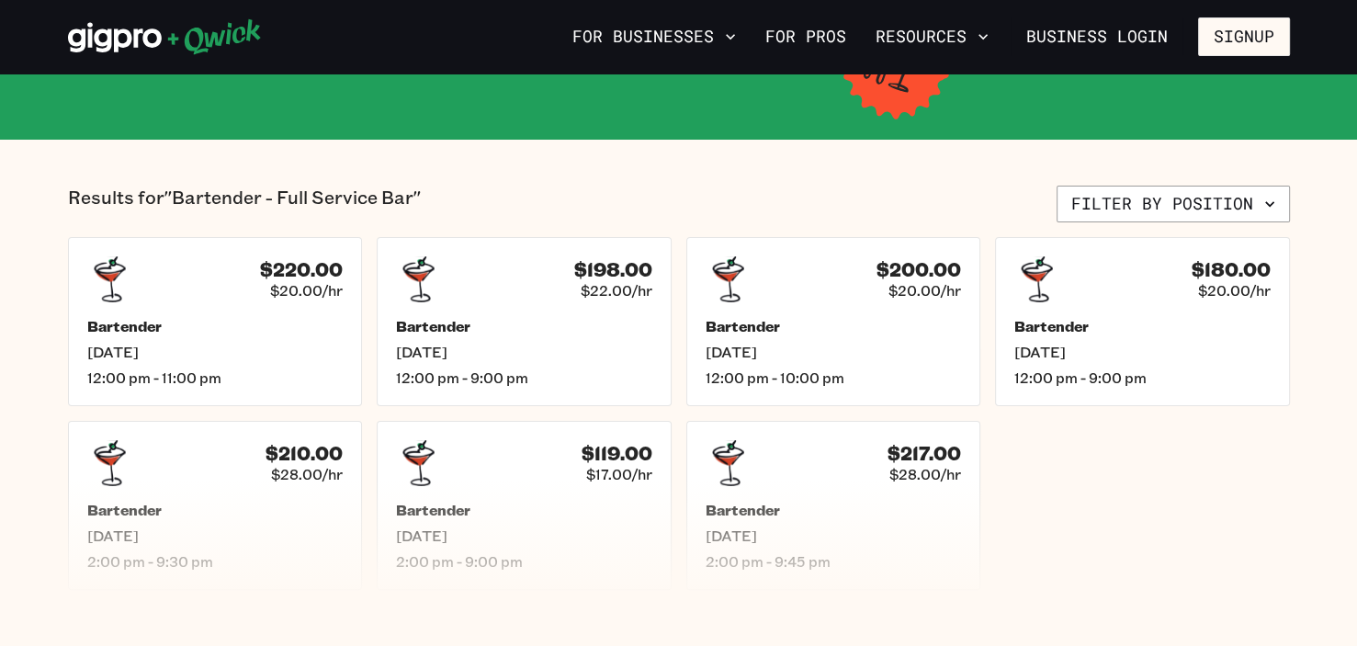
scroll to position [355, 0]
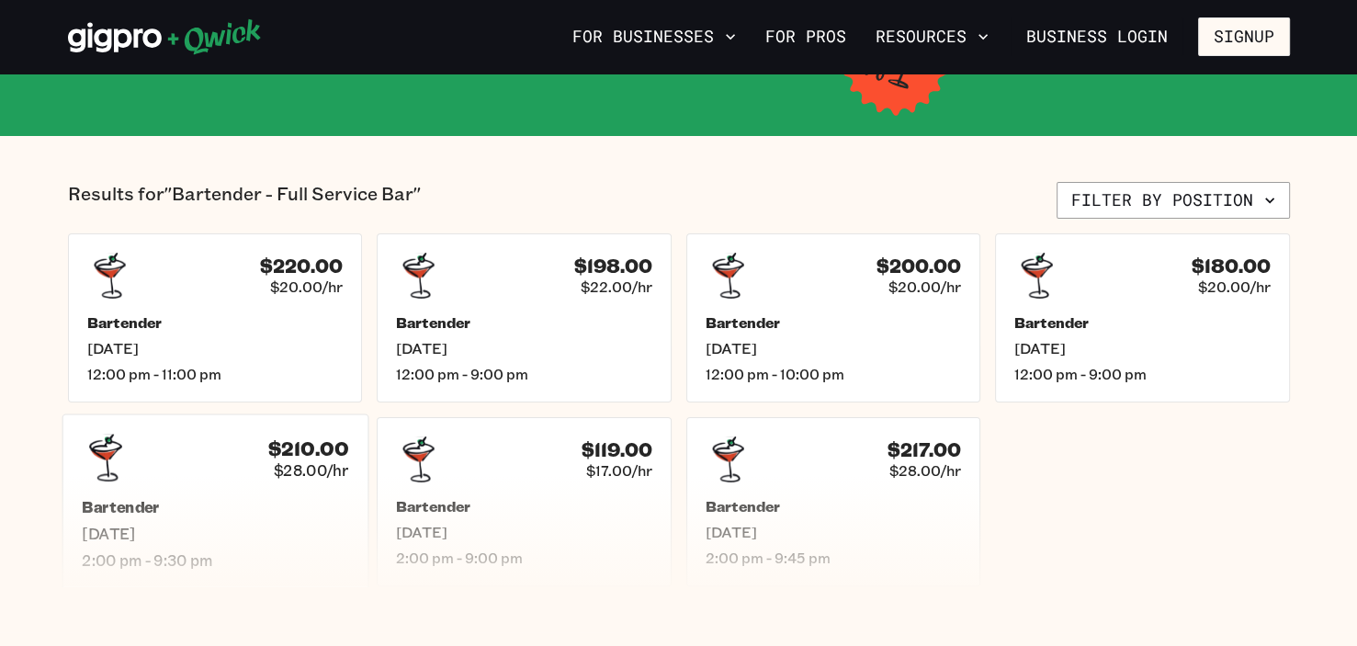
click at [151, 485] on div "$210.00 $28.00/hr Bartender [DATE] 2:00 pm - 9:30 pm" at bounding box center [215, 500] width 306 height 175
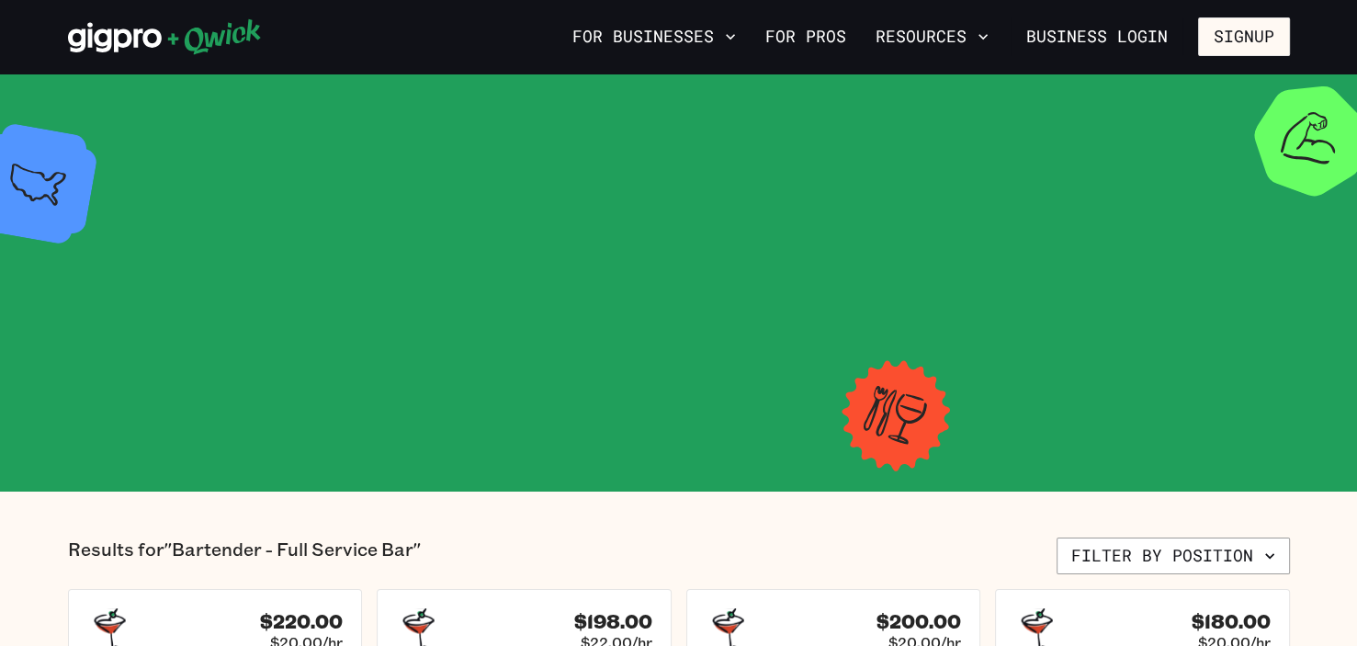
scroll to position [355, 0]
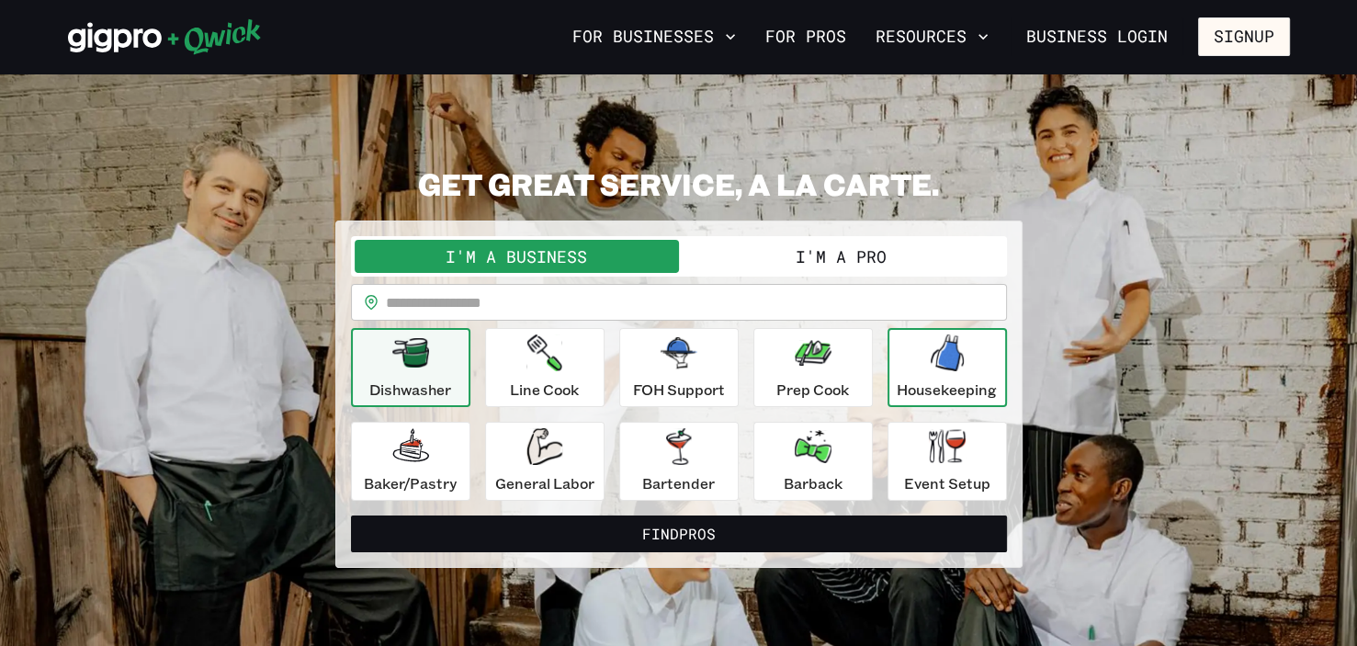
click at [729, 362] on icon "button" at bounding box center [946, 352] width 33 height 37
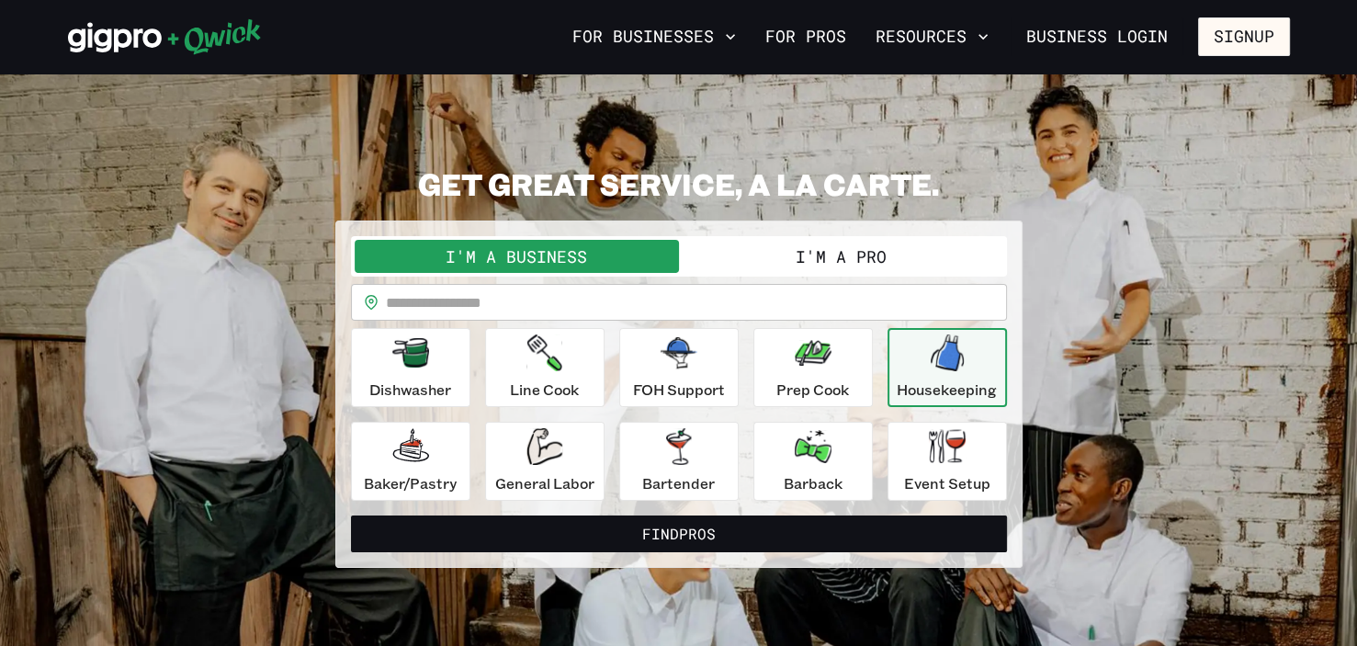
click at [729, 251] on button "I'm a Pro" at bounding box center [841, 256] width 324 height 33
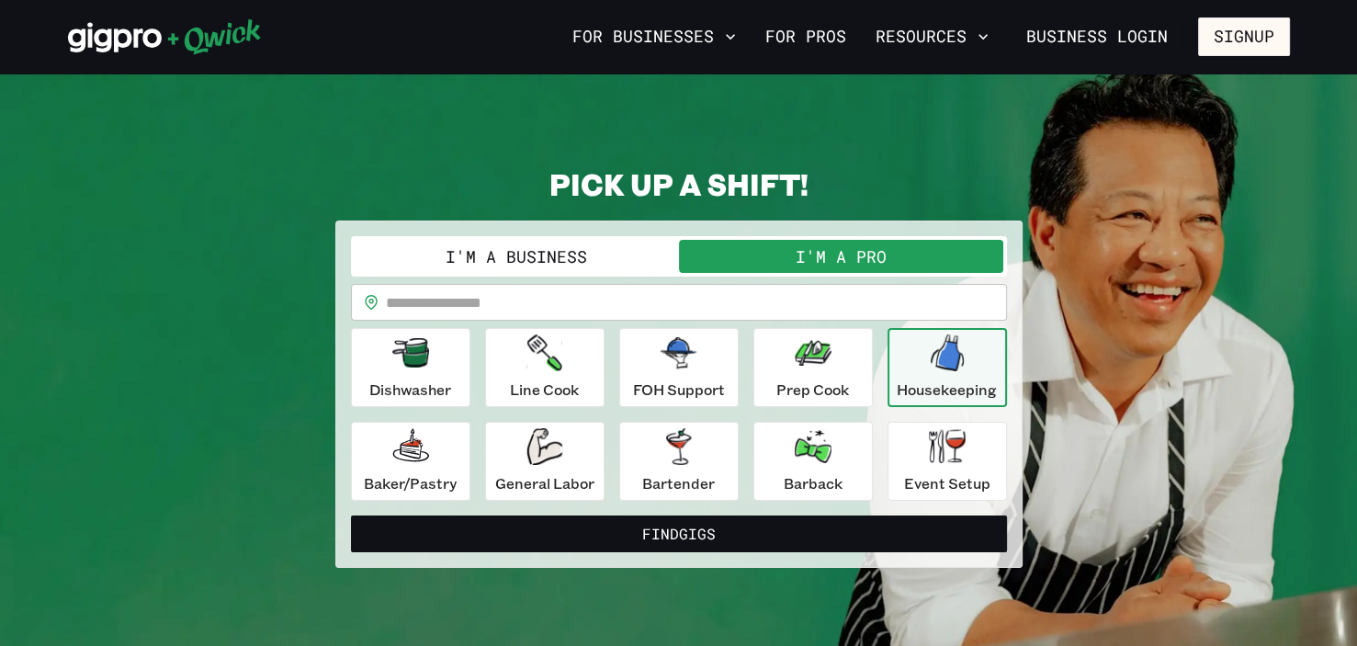
click at [547, 301] on input "text" at bounding box center [696, 302] width 621 height 37
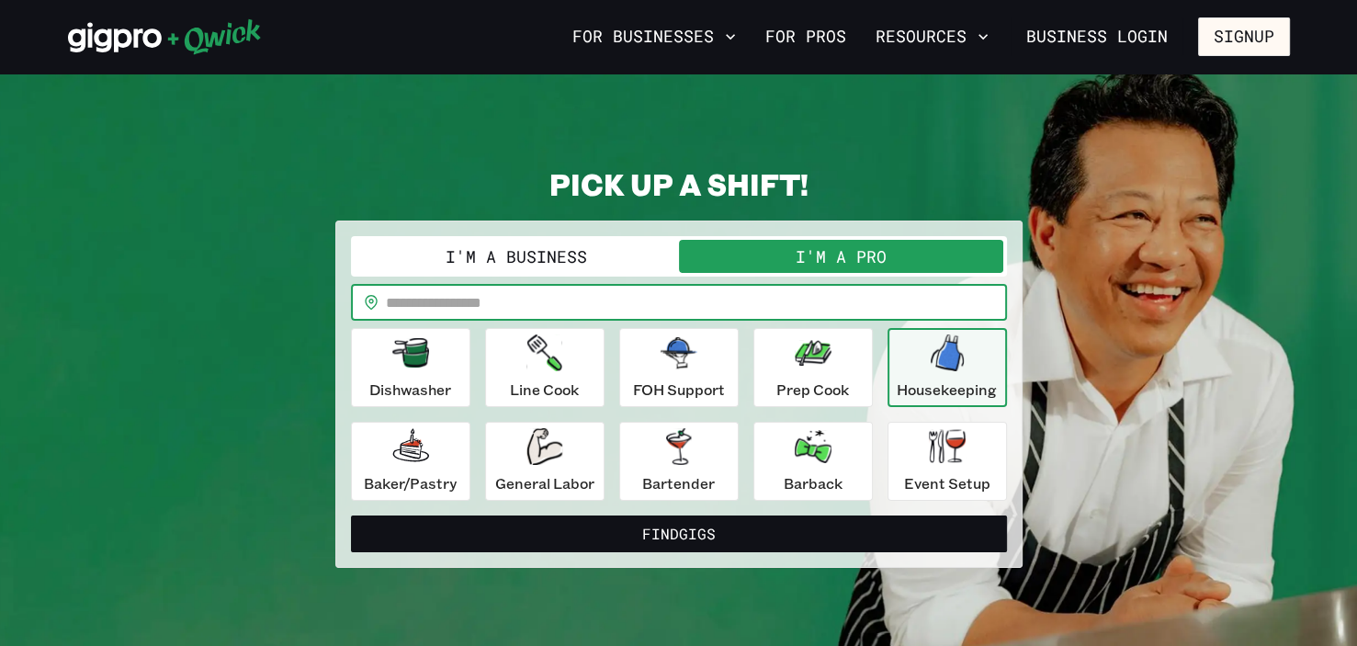
type input "*****"
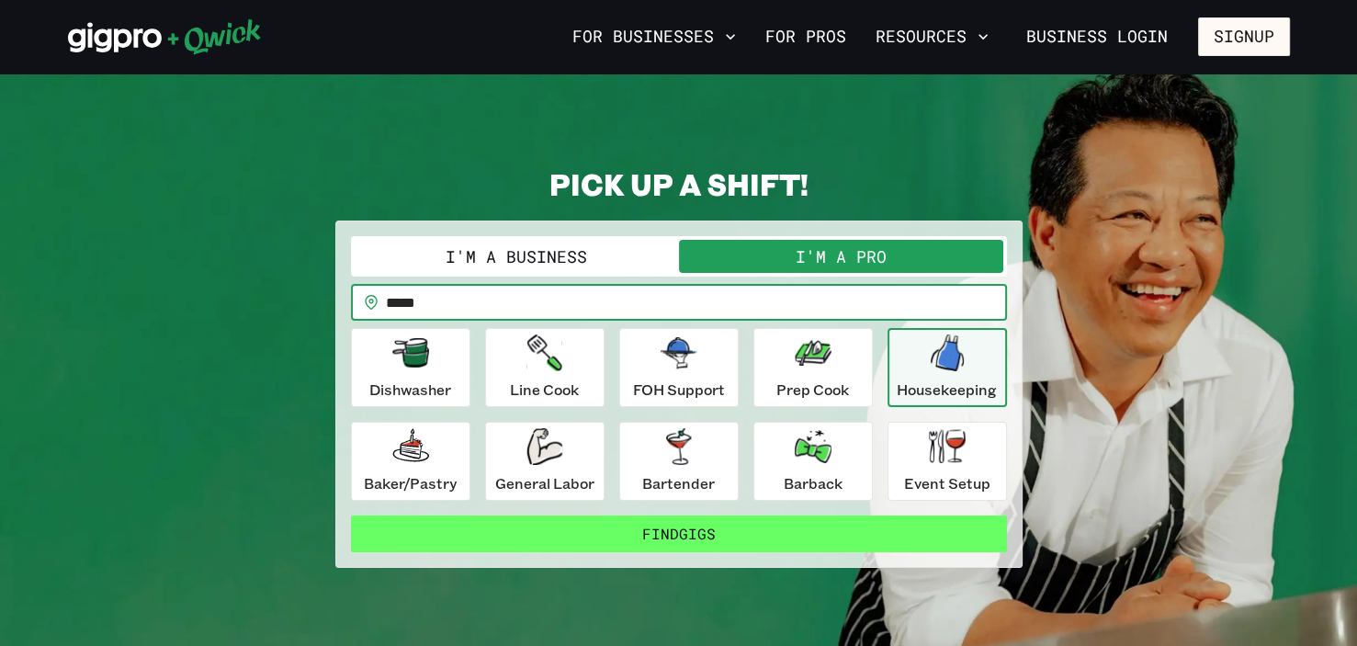
click at [660, 538] on button "Find Gigs" at bounding box center [679, 533] width 656 height 37
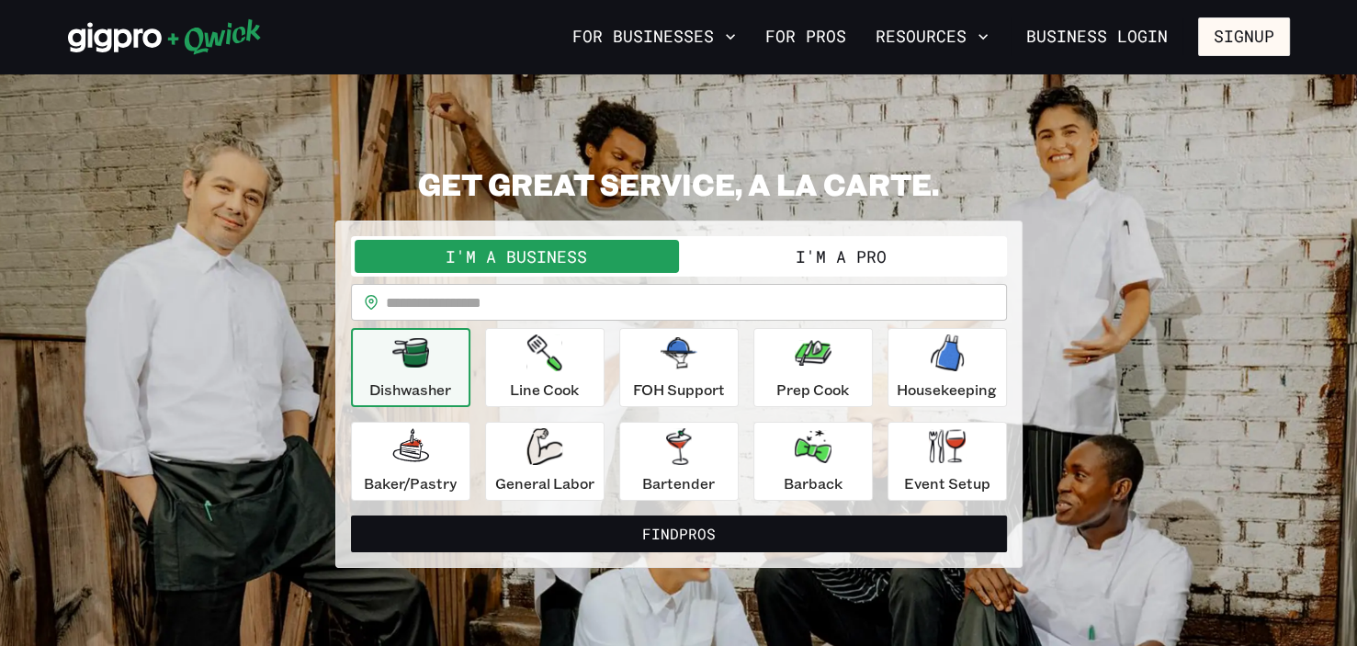
click at [729, 250] on button "I'm a Pro" at bounding box center [841, 256] width 324 height 33
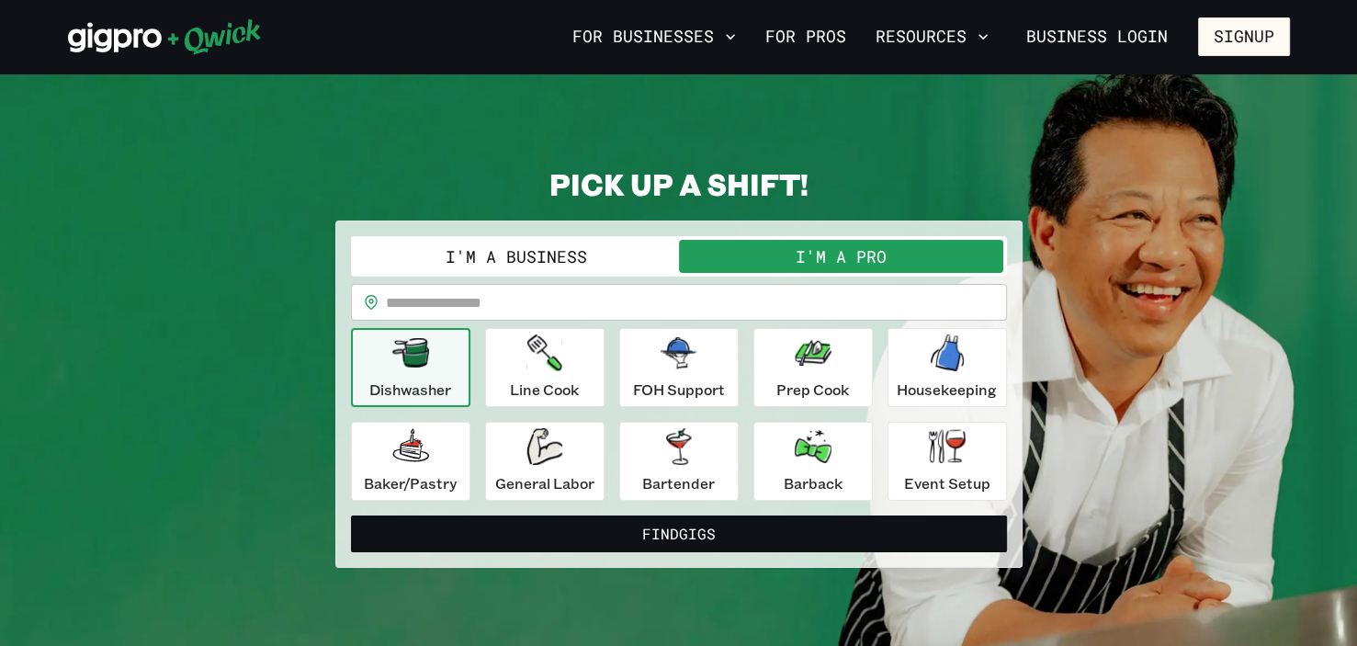
click at [524, 298] on input "text" at bounding box center [696, 302] width 621 height 37
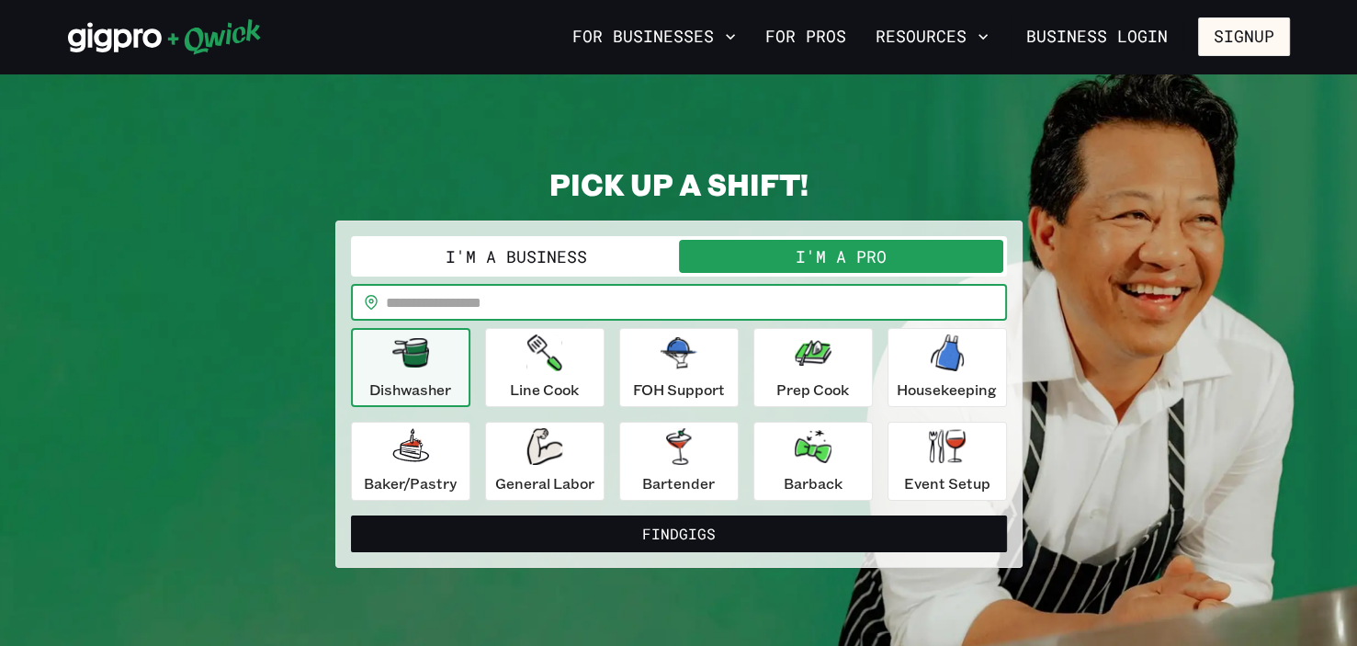
type input "*****"
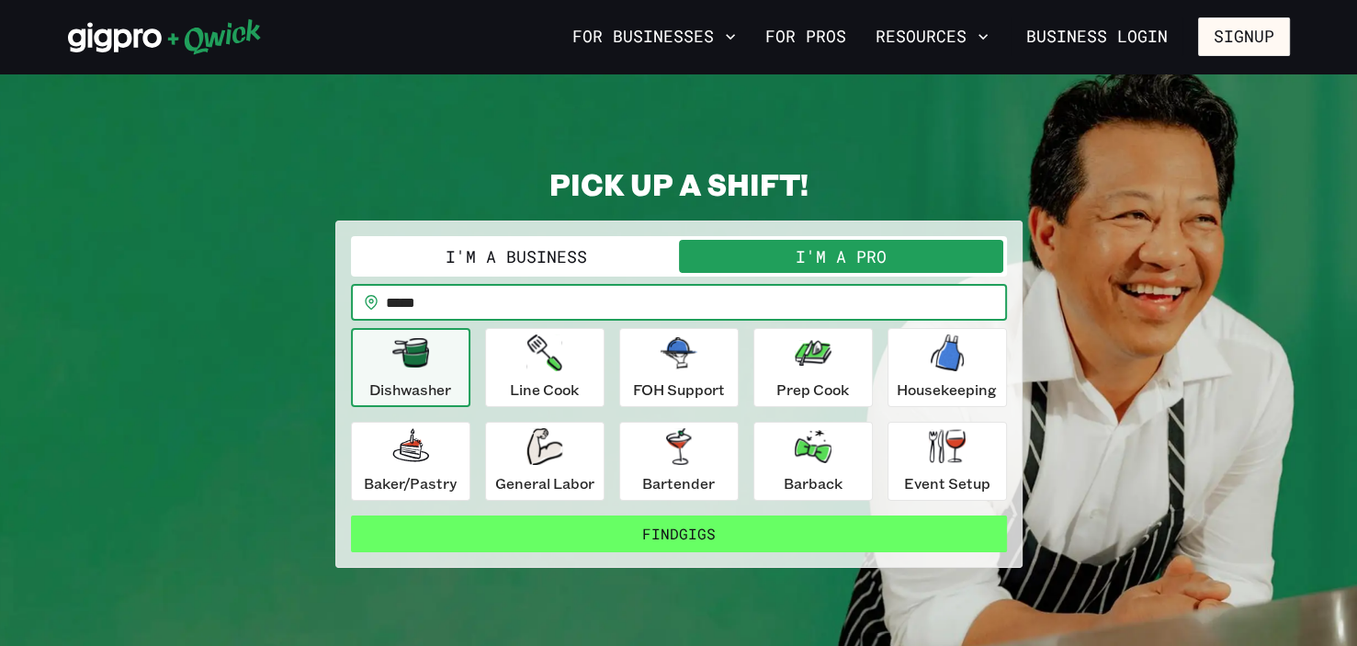
click at [592, 535] on button "Find Gigs" at bounding box center [679, 533] width 656 height 37
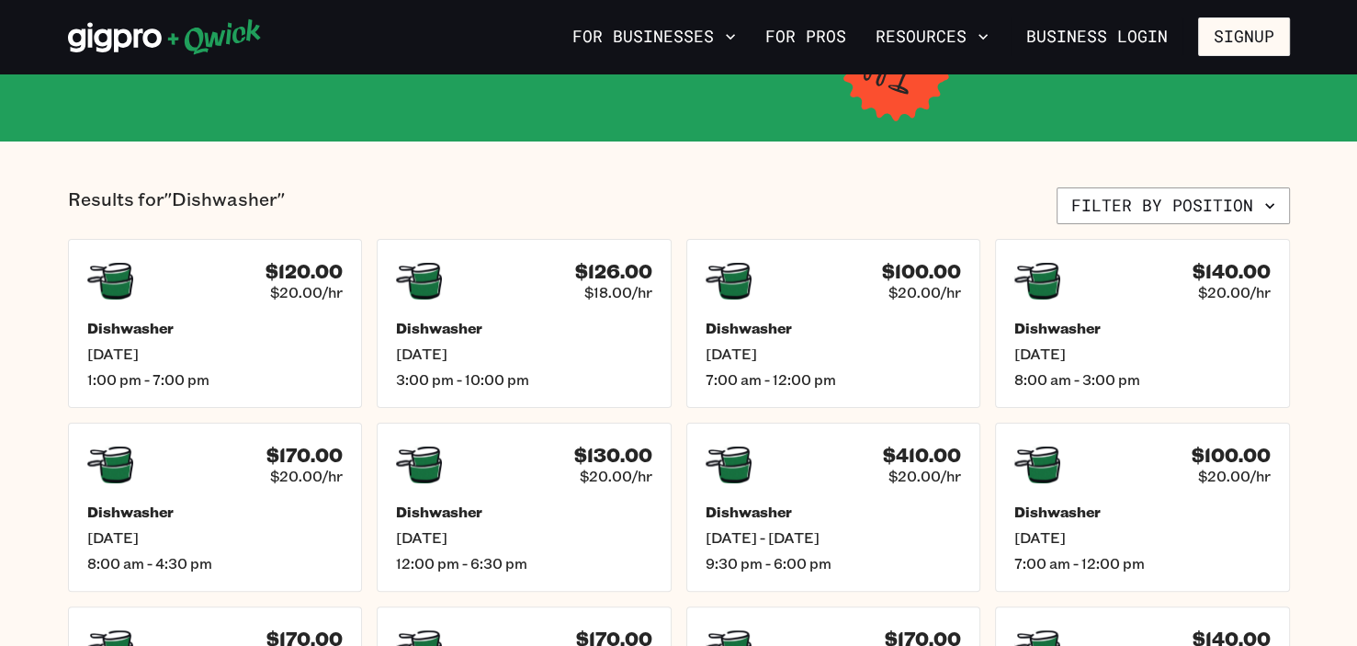
scroll to position [353, 0]
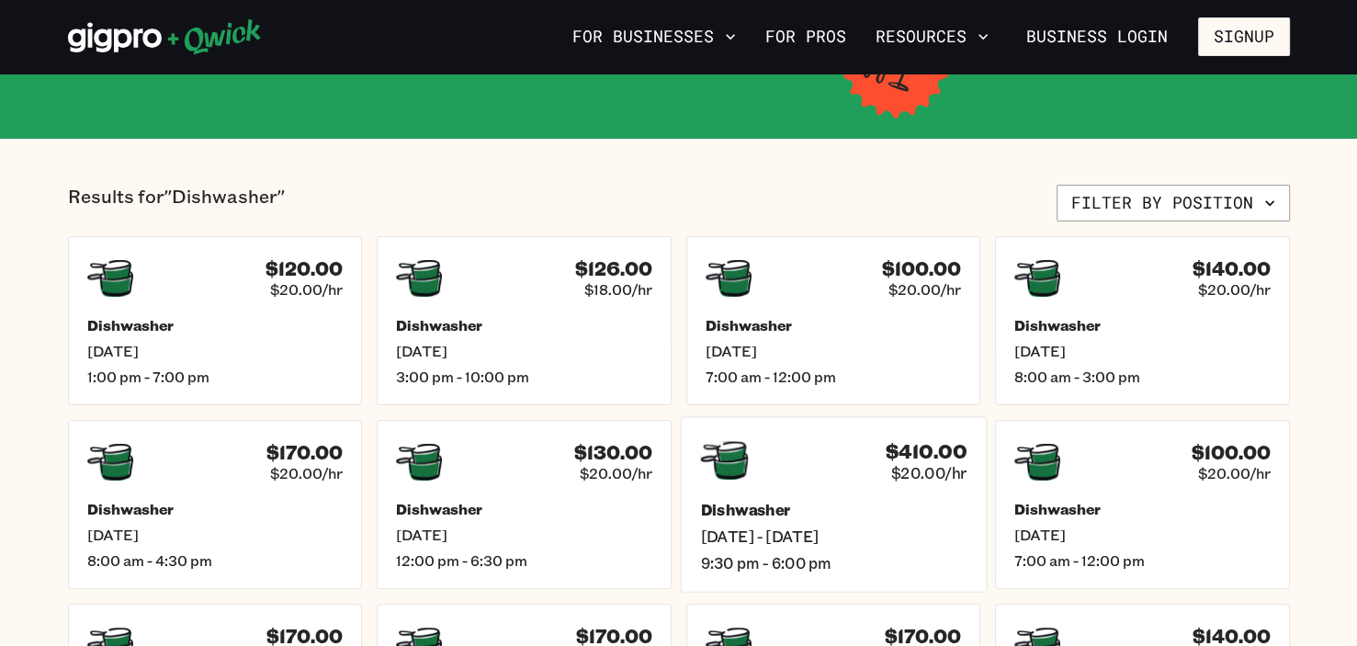
click at [729, 491] on div "$410.00 $20.00/hr Dishwasher [DATE] - [DATE] 9:30 pm - 6:00 pm" at bounding box center [833, 503] width 306 height 175
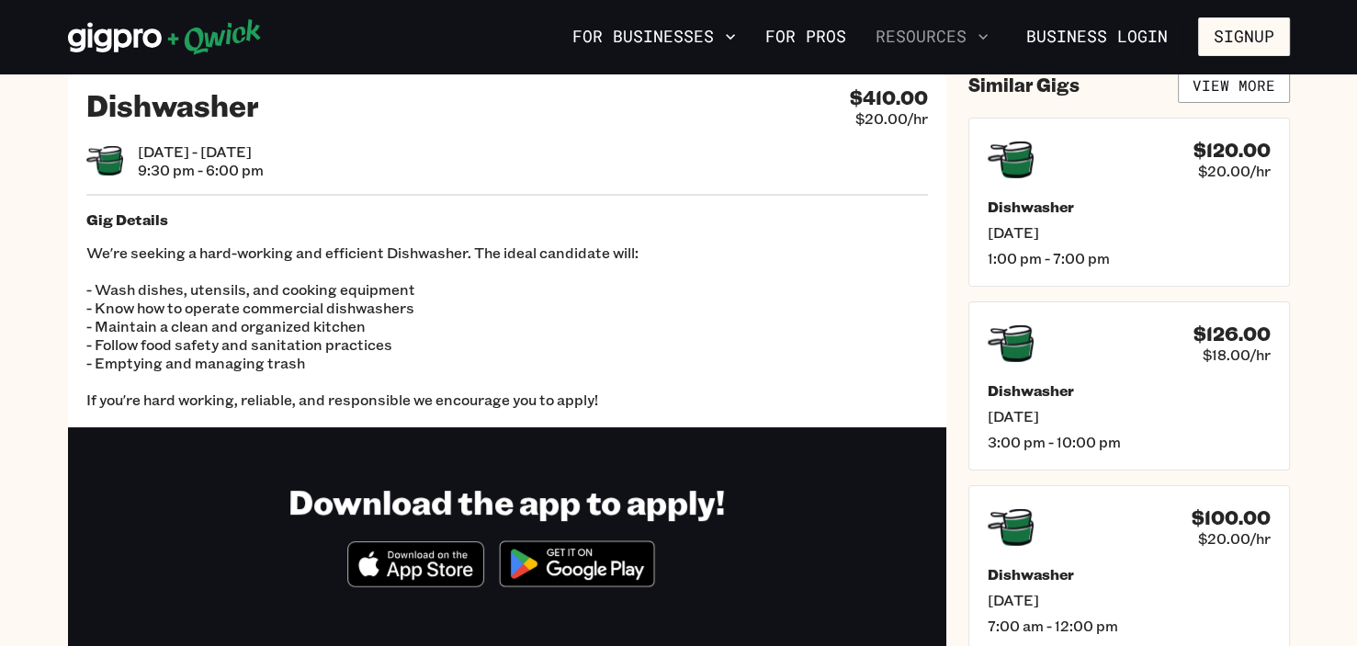
scroll to position [7, 0]
